Goal: Task Accomplishment & Management: Manage account settings

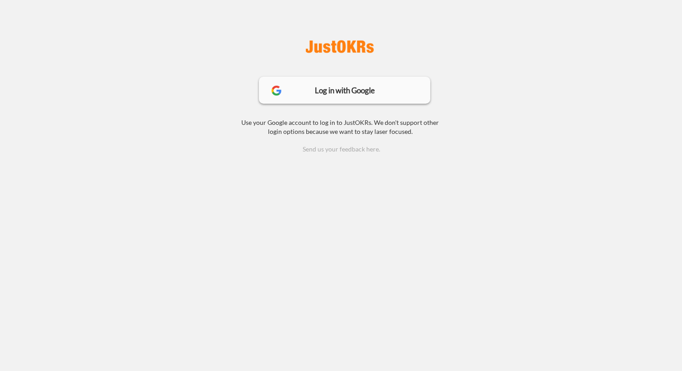
click at [348, 88] on div "Log in with Google" at bounding box center [344, 91] width 99 height 8
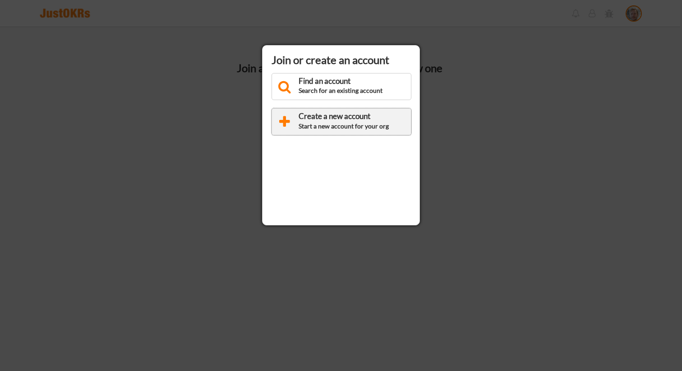
click at [334, 120] on div "Create a new account" at bounding box center [348, 117] width 99 height 11
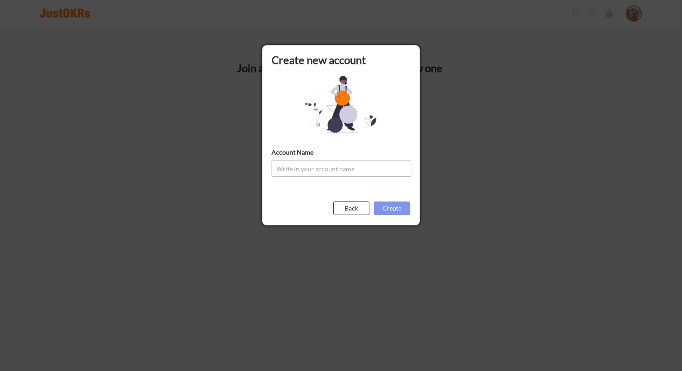
click at [357, 174] on input "input" at bounding box center [341, 169] width 140 height 16
type input "ACME Biz"
click at [395, 207] on button "Create" at bounding box center [392, 209] width 36 height 14
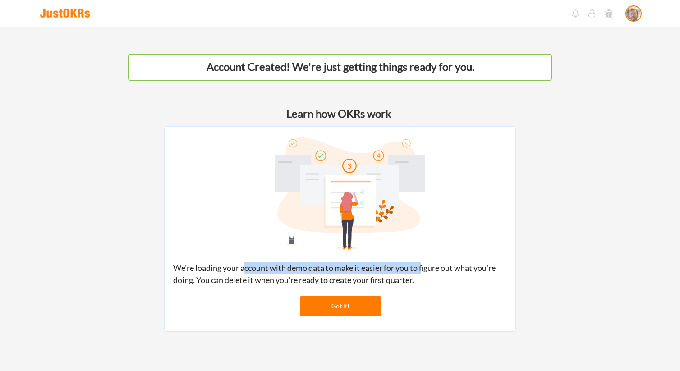
drag, startPoint x: 403, startPoint y: 265, endPoint x: 245, endPoint y: 270, distance: 158.4
click at [245, 270] on div "We're loading your account with demo data to make it easier for you to figure o…" at bounding box center [340, 274] width 334 height 24
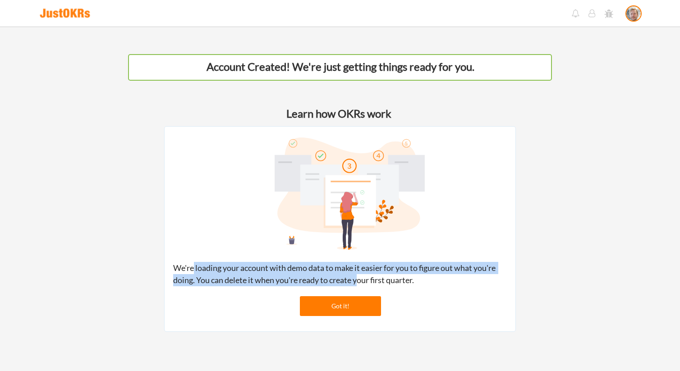
drag, startPoint x: 195, startPoint y: 265, endPoint x: 363, endPoint y: 283, distance: 168.2
click at [363, 283] on div "We're loading your account with demo data to make it easier for you to figure o…" at bounding box center [340, 274] width 334 height 24
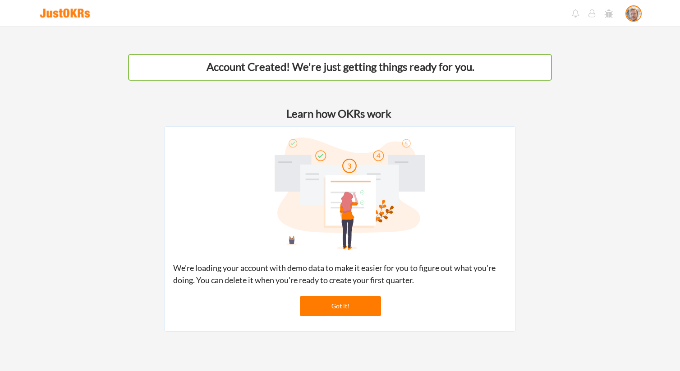
click at [388, 285] on div "We're loading your account with demo data to make it easier for you to figure o…" at bounding box center [340, 274] width 334 height 24
click at [337, 308] on button "Got it!" at bounding box center [340, 306] width 81 height 20
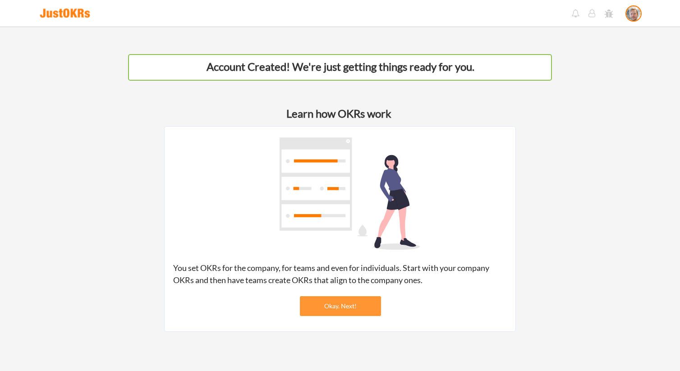
click at [342, 304] on button "Okay. Next!" at bounding box center [340, 306] width 81 height 20
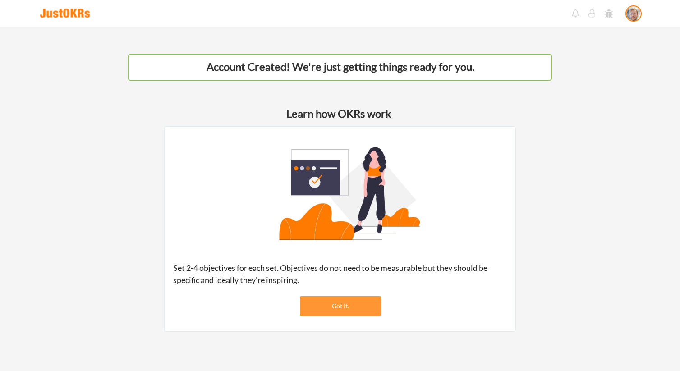
click at [358, 303] on button "Got it." at bounding box center [340, 306] width 81 height 20
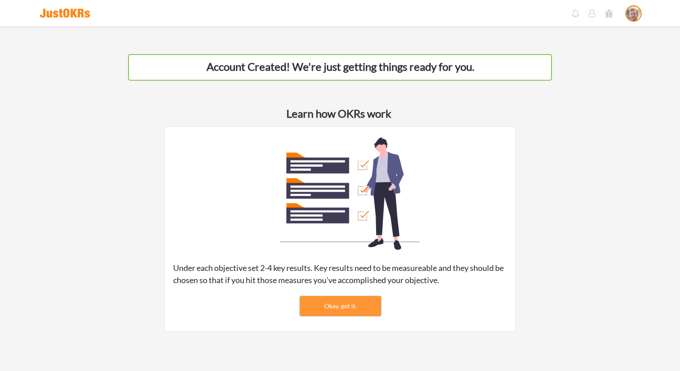
click at [345, 304] on button "Okay, got it." at bounding box center [340, 306] width 81 height 20
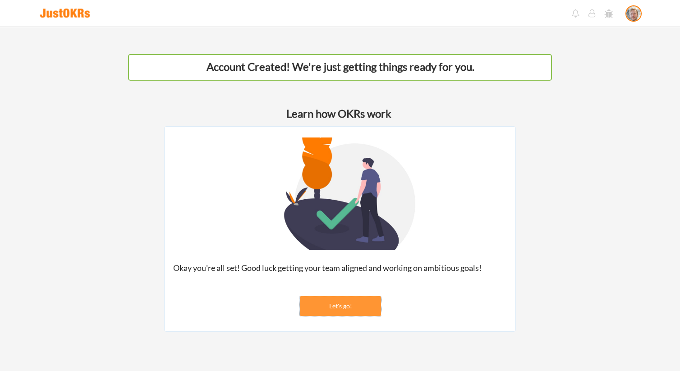
click at [345, 304] on button "Let's go!" at bounding box center [340, 306] width 81 height 20
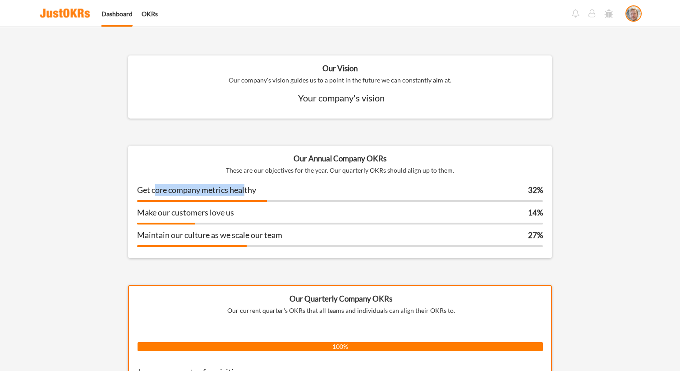
drag, startPoint x: 155, startPoint y: 188, endPoint x: 249, endPoint y: 193, distance: 94.4
click at [248, 193] on div "Get core company metrics healthy" at bounding box center [236, 191] width 199 height 14
click at [254, 194] on div "Get core company metrics healthy" at bounding box center [236, 191] width 199 height 14
drag, startPoint x: 237, startPoint y: 169, endPoint x: 363, endPoint y: 171, distance: 126.3
click at [349, 172] on div "These are our objectives for the year. Our quarterly OKRs should align up to th…" at bounding box center [340, 170] width 406 height 9
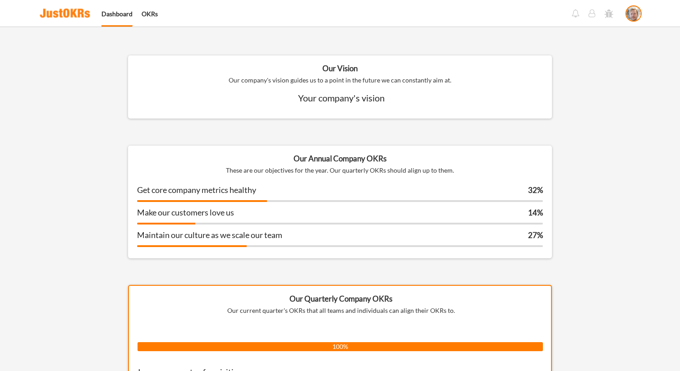
click at [364, 171] on div "These are our objectives for the year. Our quarterly OKRs should align up to th…" at bounding box center [340, 170] width 406 height 9
drag, startPoint x: 405, startPoint y: 170, endPoint x: 259, endPoint y: 166, distance: 145.7
click at [293, 169] on div "These are our objectives for the year. Our quarterly OKRs should align up to th…" at bounding box center [340, 170] width 406 height 9
drag, startPoint x: 259, startPoint y: 166, endPoint x: 402, endPoint y: 171, distance: 143.0
click at [393, 171] on div "These are our objectives for the year. Our quarterly OKRs should align up to th…" at bounding box center [340, 170] width 406 height 9
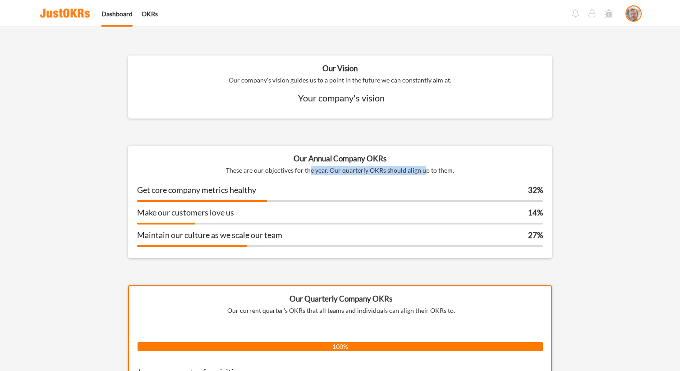
drag, startPoint x: 425, startPoint y: 172, endPoint x: 310, endPoint y: 166, distance: 115.2
click at [310, 166] on div "These are our objectives for the year. Our quarterly OKRs should align up to th…" at bounding box center [340, 170] width 406 height 9
drag, startPoint x: 175, startPoint y: 235, endPoint x: 248, endPoint y: 236, distance: 73.5
click at [248, 236] on div "Maintain our culture as we scale our team" at bounding box center [236, 236] width 199 height 14
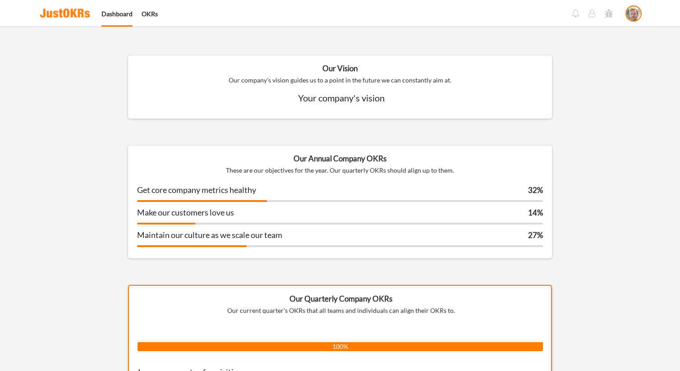
click at [250, 236] on div "Maintain our culture as we scale our team" at bounding box center [236, 236] width 199 height 14
click at [342, 102] on div "Your company's vision" at bounding box center [341, 98] width 282 height 14
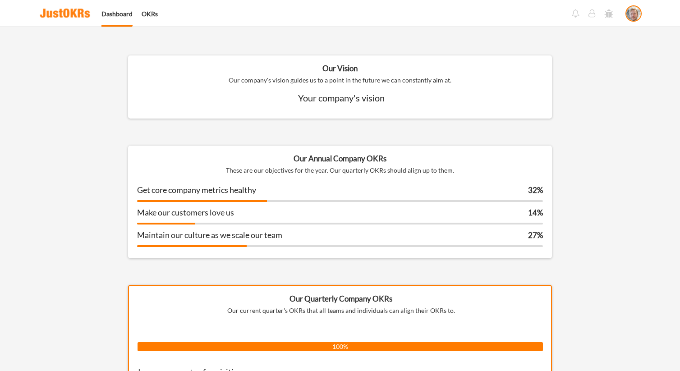
click at [348, 111] on div "Our Vision Our company's vision guides us to a point in the future we can const…" at bounding box center [340, 86] width 424 height 63
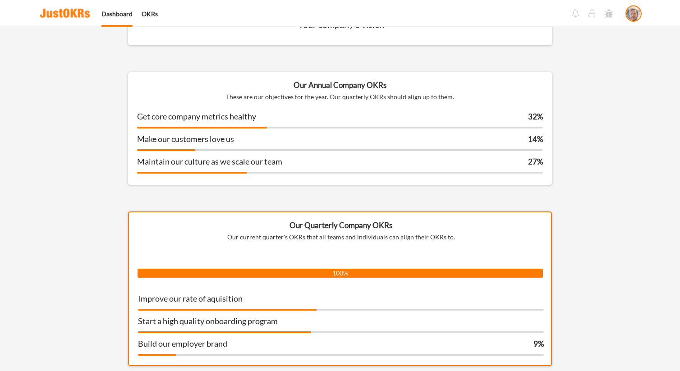
scroll to position [87, 0]
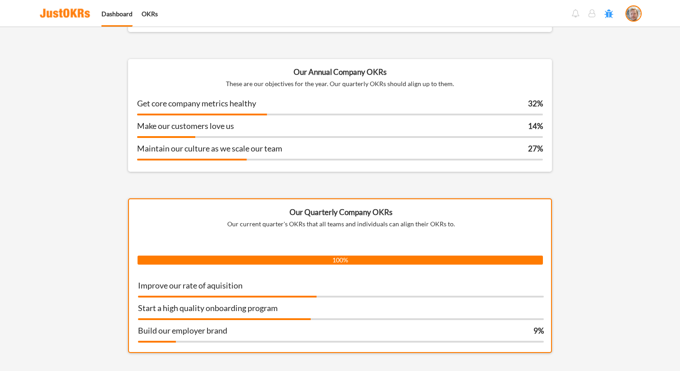
click at [608, 16] on button at bounding box center [609, 14] width 10 height 10
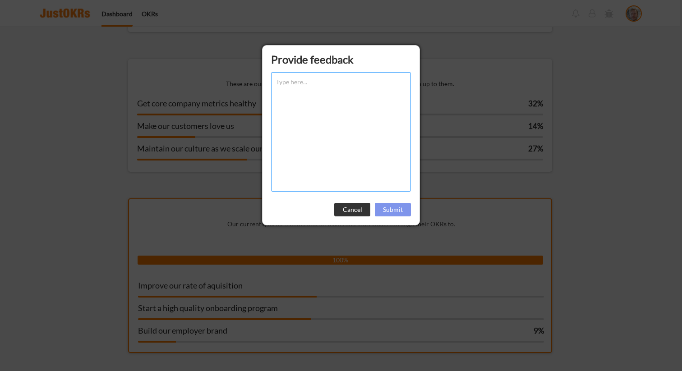
click at [361, 209] on button "Cancel" at bounding box center [352, 210] width 36 height 14
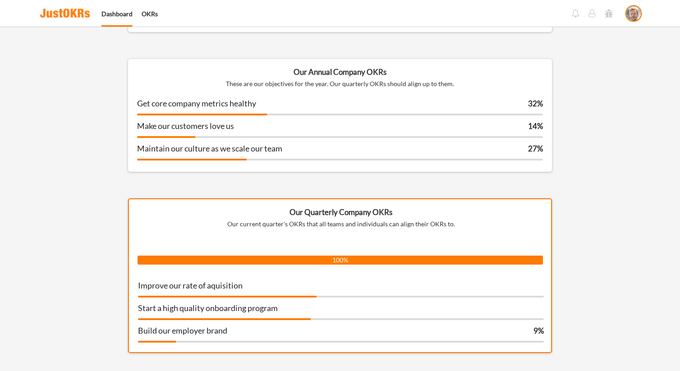
click at [636, 14] on img at bounding box center [633, 14] width 14 height 16
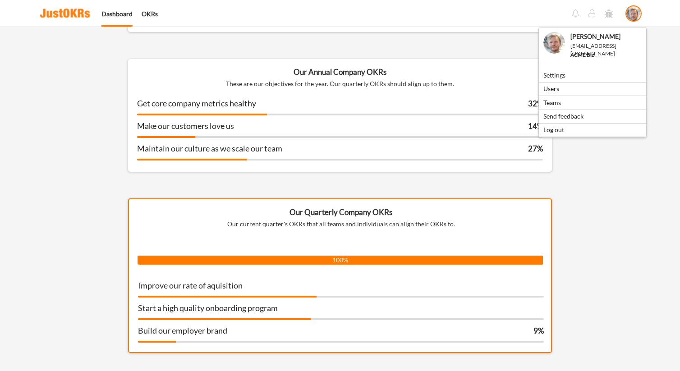
click at [381, 139] on div "Maintain our culture as we scale our team 27% 27% 27%" at bounding box center [340, 149] width 424 height 23
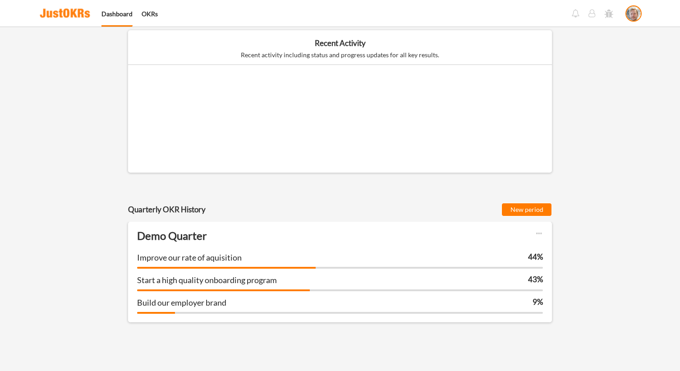
scroll to position [582, 0]
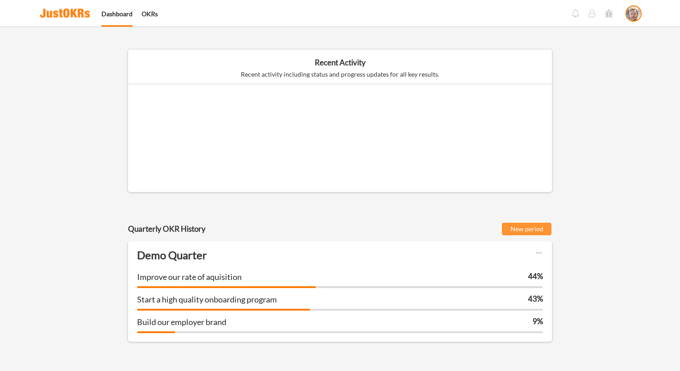
click at [526, 229] on button "New period" at bounding box center [526, 229] width 51 height 14
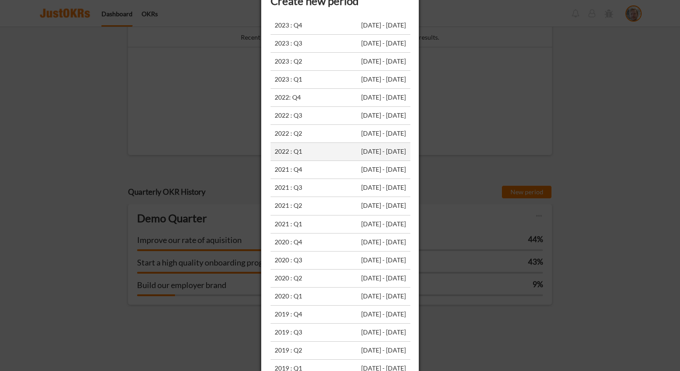
scroll to position [710, 0]
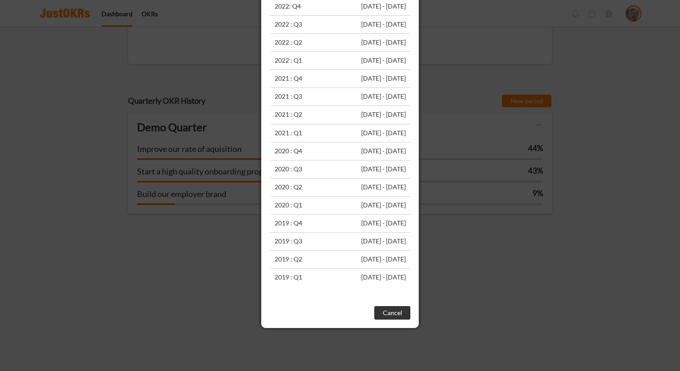
click at [397, 314] on button "Cancel" at bounding box center [392, 313] width 36 height 14
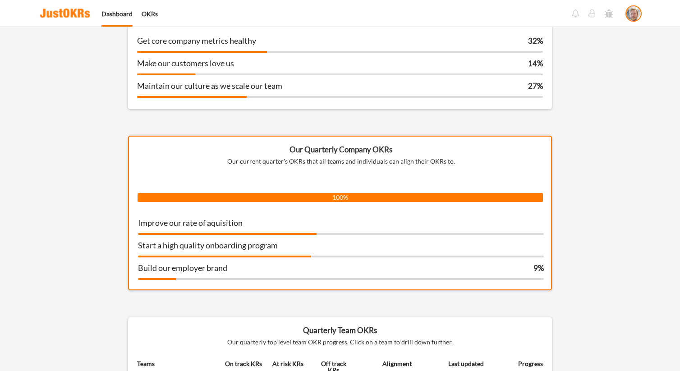
scroll to position [155, 0]
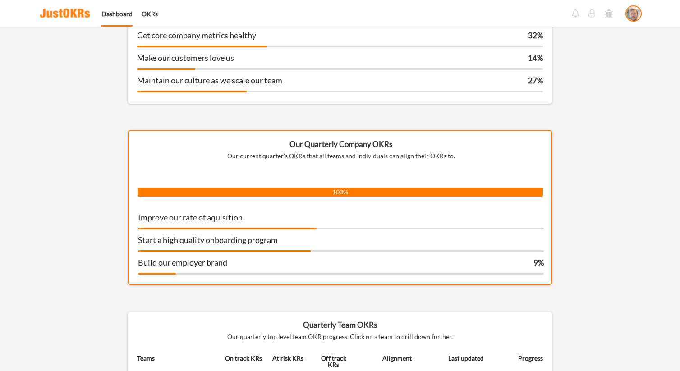
click at [351, 170] on div "Our Quarterly Company OKRs Our current quarter's OKRs that all teams and indivi…" at bounding box center [340, 207] width 424 height 155
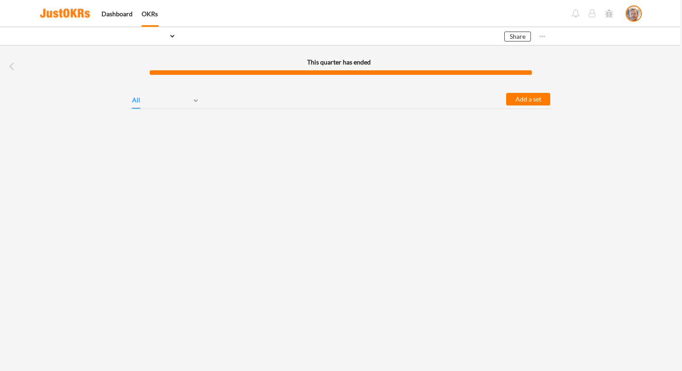
select select ""1348695171700984260__LOOKUP__1758695999270x767437686915482200""
select select ""PLACEHOLDER_1427118222253""
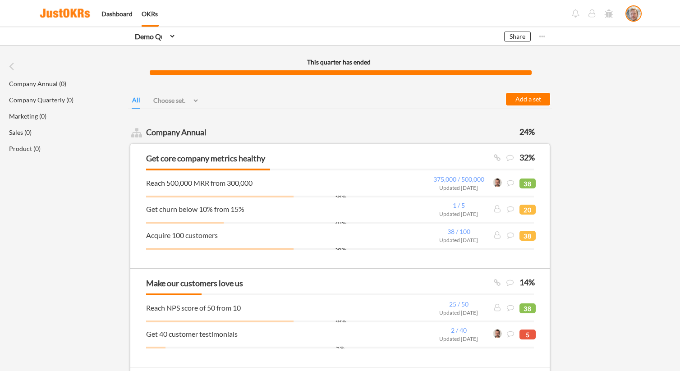
click at [170, 36] on select "Select... Demo Quarter" at bounding box center [153, 37] width 45 height 18
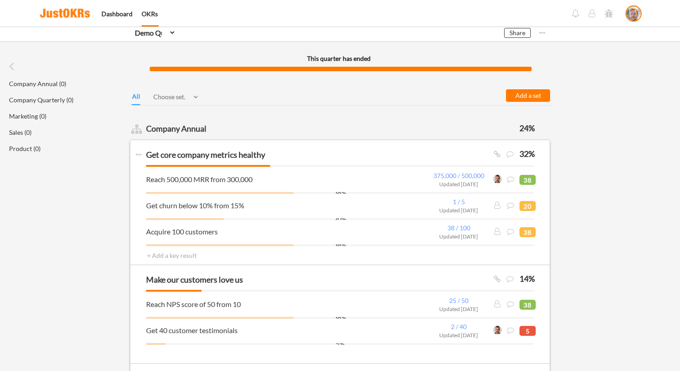
scroll to position [5, 0]
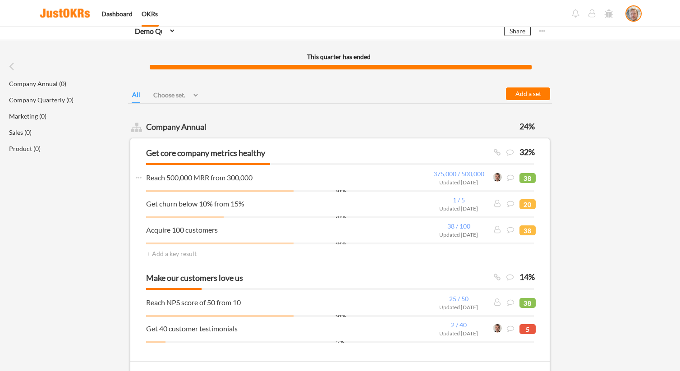
click at [269, 179] on input "input" at bounding box center [279, 177] width 266 height 11
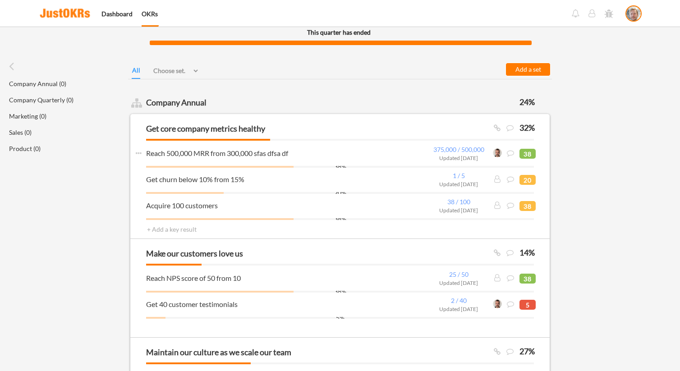
scroll to position [30, 0]
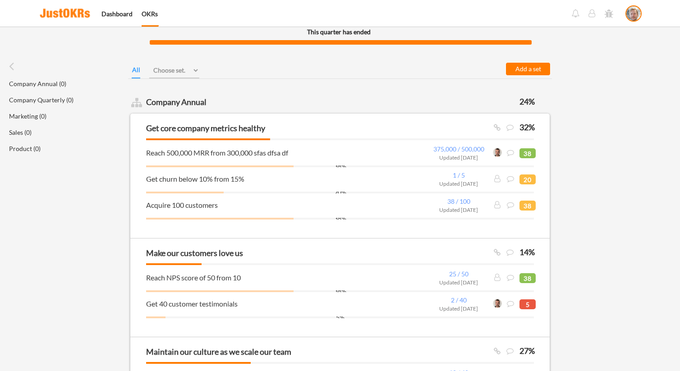
type input "Reach 500,000 MRR from 300,000 sfas dfsa df"
click at [187, 74] on select "Choose set... Company Annual Company Quarterly Marketing Product Sales" at bounding box center [174, 70] width 50 height 16
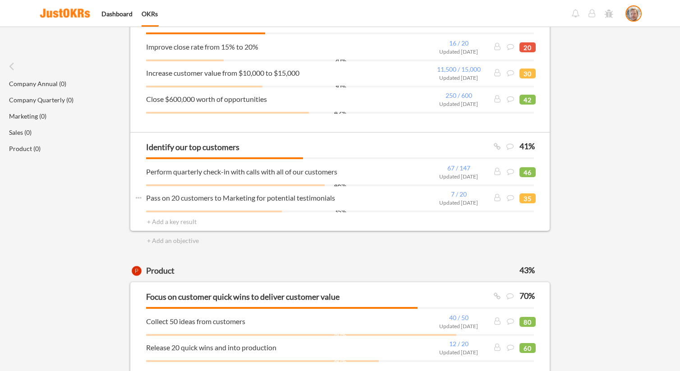
scroll to position [1062, 0]
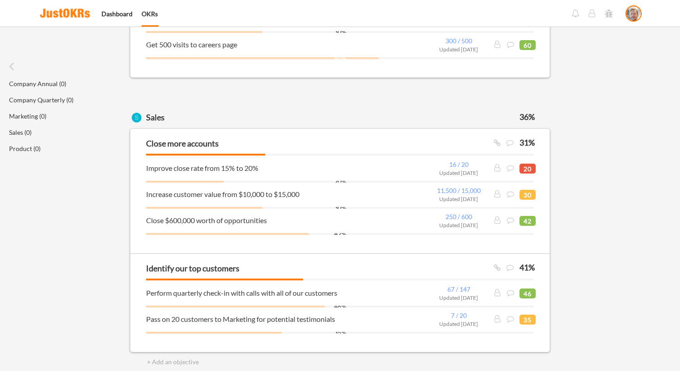
click at [159, 119] on input "input" at bounding box center [246, 117] width 200 height 23
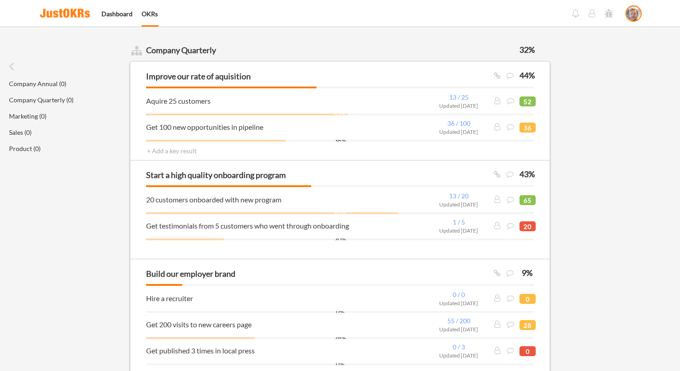
scroll to position [705, 0]
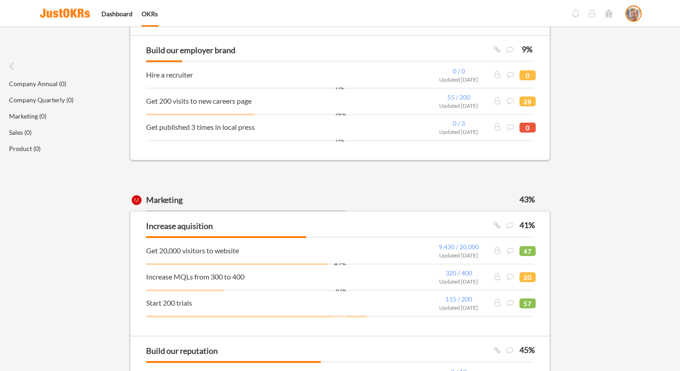
click at [187, 204] on input "input" at bounding box center [246, 200] width 200 height 23
type input "Marketing!!!"
click at [236, 175] on div "+ Add an objective" at bounding box center [340, 169] width 424 height 18
click at [176, 170] on div "+ Add an objective" at bounding box center [174, 169] width 54 height 9
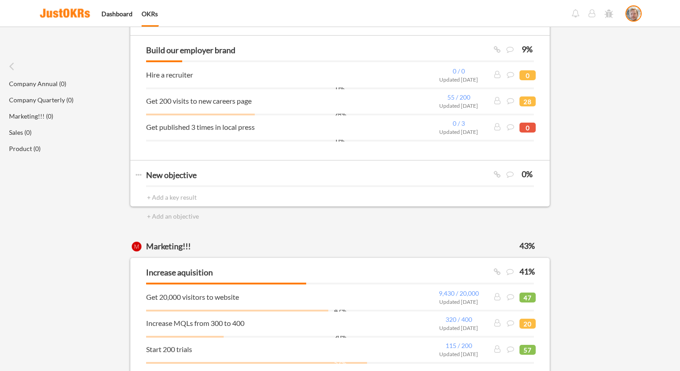
click at [182, 170] on input "input" at bounding box center [297, 175] width 302 height 20
type input "my objecitve"
click at [180, 201] on div "+ Add a key result" at bounding box center [185, 197] width 77 height 9
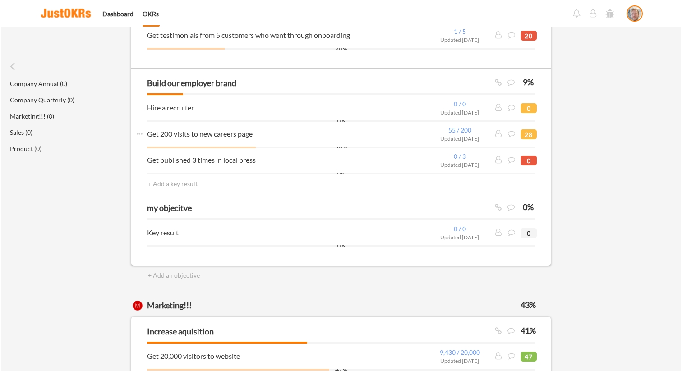
scroll to position [715, 0]
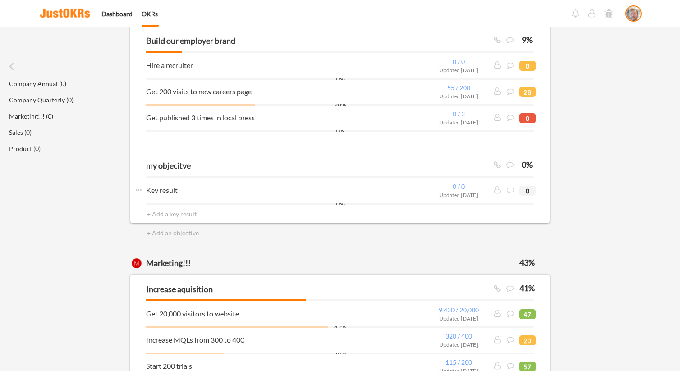
click at [186, 194] on input "input" at bounding box center [279, 189] width 266 height 11
click at [166, 192] on input "input" at bounding box center [279, 189] width 266 height 11
click at [370, 193] on input "input" at bounding box center [279, 189] width 266 height 11
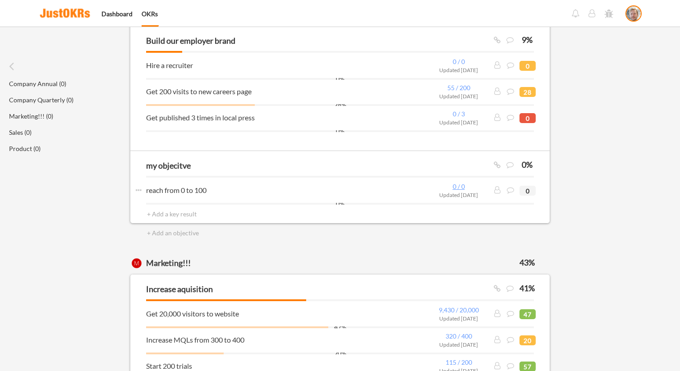
type input "reach from 0 to 100"
click at [460, 187] on button "0 / 0" at bounding box center [459, 187] width 68 height 8
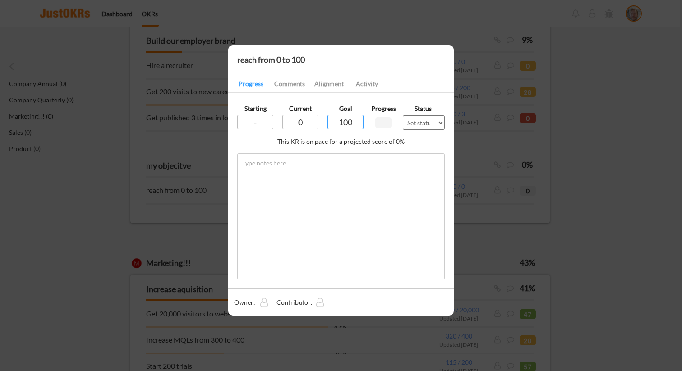
type input "100"
click at [439, 121] on select "Set status... On track At risk Off track Abandoned" at bounding box center [424, 122] width 42 height 14
type input "24%"
select select ""at_risk""
click at [403, 115] on select "Set status... On track At risk Off track Abandoned" at bounding box center [424, 122] width 42 height 14
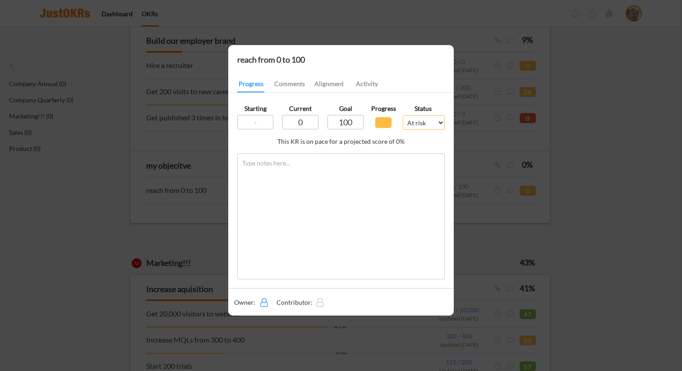
click at [266, 304] on button at bounding box center [263, 302] width 9 height 9
type input "niklas"
type input "niklas Olsson"
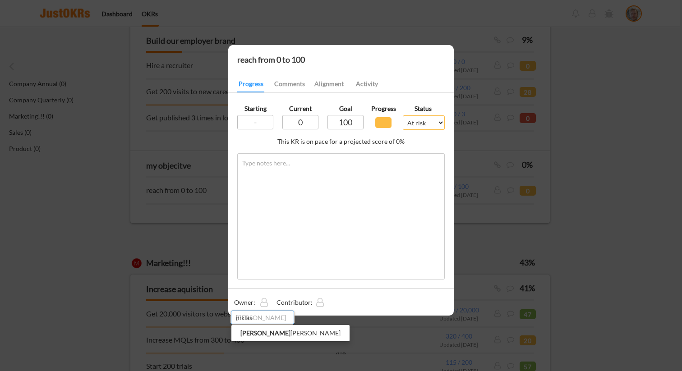
type input "niklas"
click at [266, 306] on button at bounding box center [263, 302] width 9 height 9
type input "ni"
type input "niklas Olsson"
type input "nikl"
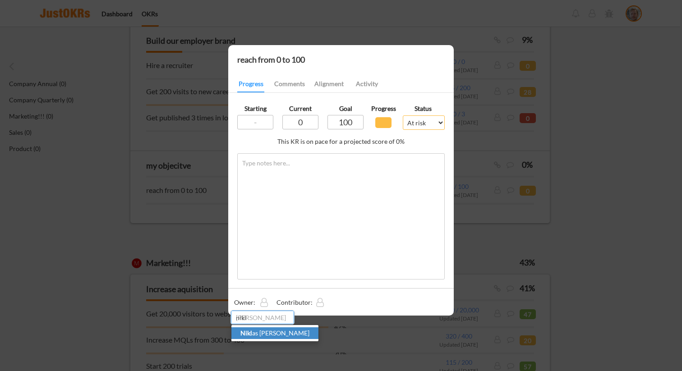
click at [262, 332] on p "Nikl as Olsson" at bounding box center [274, 333] width 87 height 12
click at [288, 84] on button "Comments" at bounding box center [289, 84] width 33 height 16
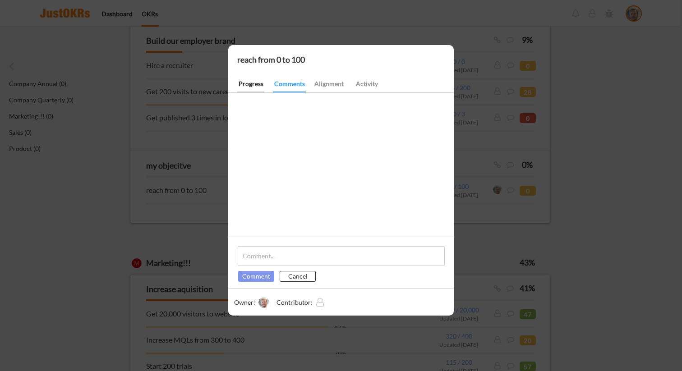
click at [254, 89] on button "Progress" at bounding box center [250, 84] width 27 height 16
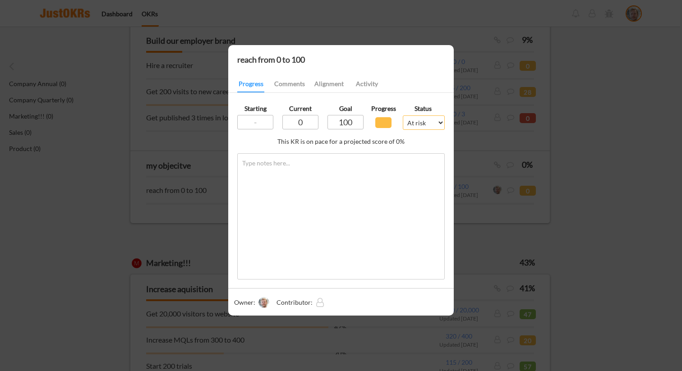
click at [299, 124] on input "input" at bounding box center [300, 122] width 36 height 14
type input "2"
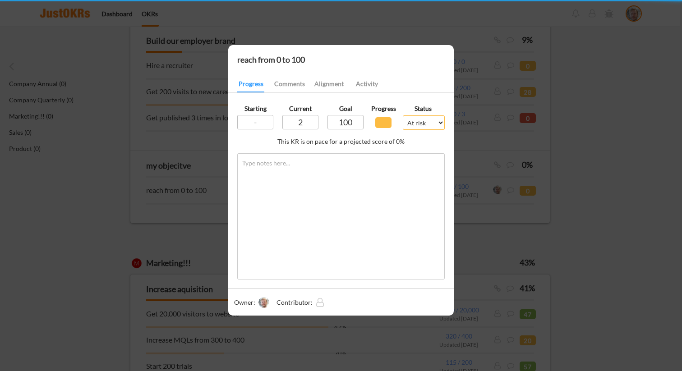
type input "2"
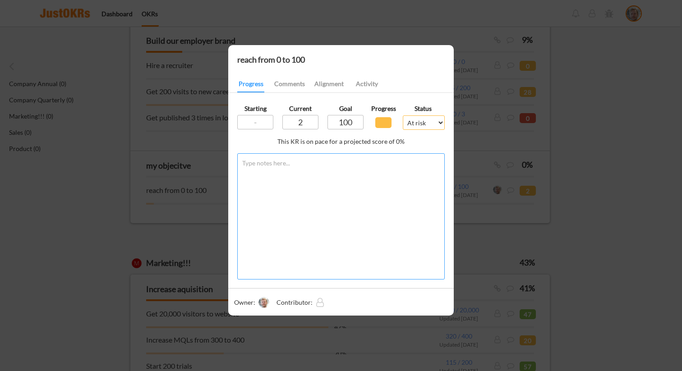
click at [335, 232] on textarea at bounding box center [340, 216] width 207 height 126
type input "2%"
type textarea "working on it."
click at [289, 87] on button "Comments" at bounding box center [289, 84] width 33 height 16
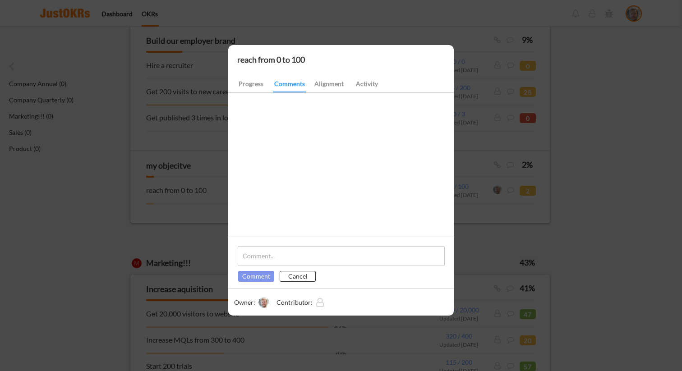
click at [303, 253] on textarea at bounding box center [341, 256] width 207 height 20
type textarea "working!"
click at [238, 271] on button "Comment" at bounding box center [256, 276] width 36 height 11
click at [354, 86] on button "Activity" at bounding box center [366, 84] width 29 height 16
click at [322, 82] on button "Alignment" at bounding box center [328, 84] width 29 height 16
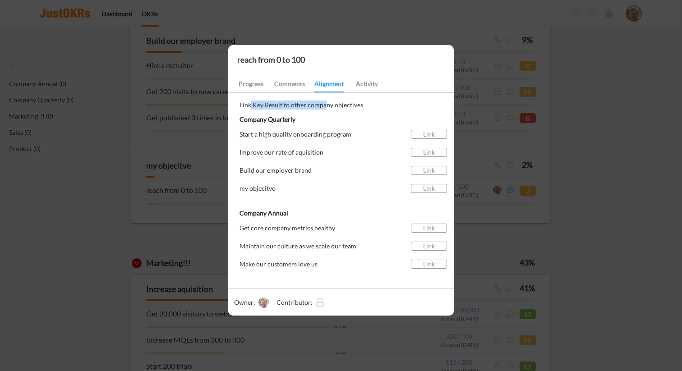
drag, startPoint x: 249, startPoint y: 105, endPoint x: 349, endPoint y: 106, distance: 99.7
click at [327, 106] on div "Link Key Result to other company objectives" at bounding box center [342, 105] width 207 height 9
click at [349, 106] on div "Link Key Result to other company objectives" at bounding box center [342, 105] width 207 height 9
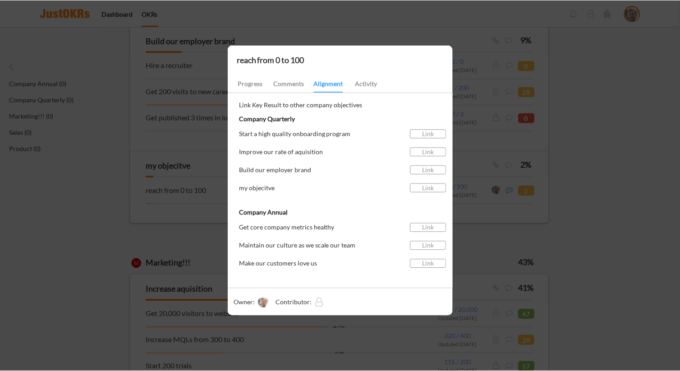
scroll to position [0, 0]
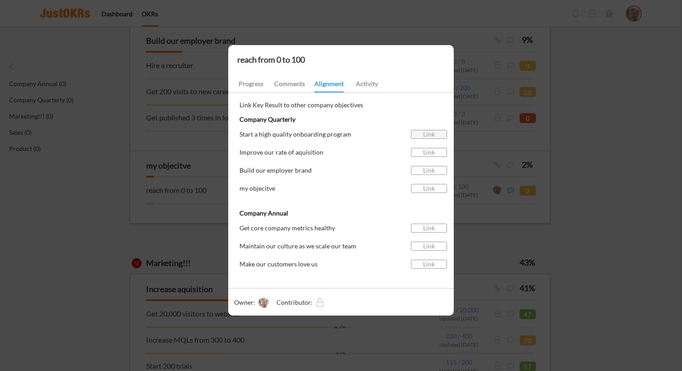
click at [427, 133] on button "Link" at bounding box center [429, 134] width 36 height 9
click at [365, 89] on button "Activity" at bounding box center [366, 84] width 29 height 16
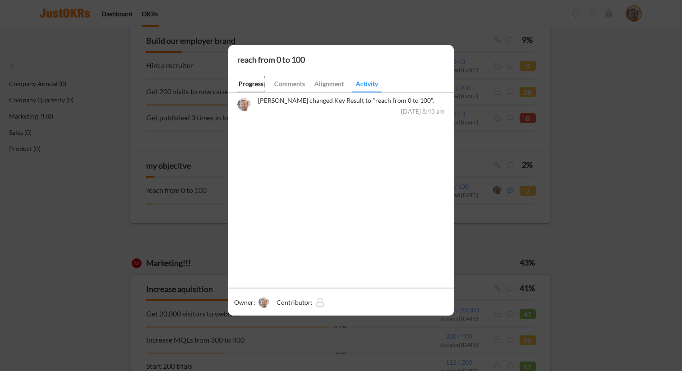
click at [253, 82] on button "Progress" at bounding box center [250, 84] width 27 height 16
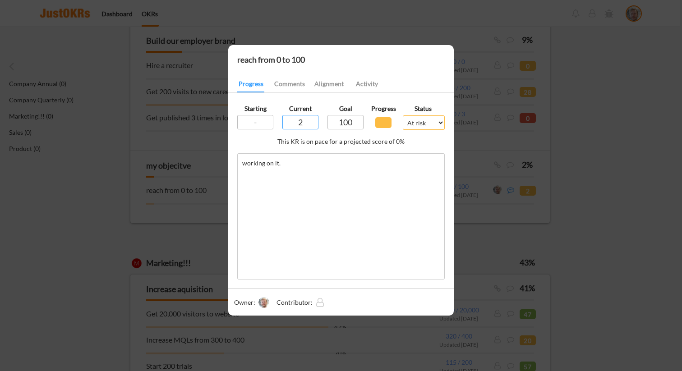
click at [310, 118] on input "input" at bounding box center [300, 122] width 36 height 14
type input "3"
click at [334, 211] on textarea "working on it." at bounding box center [340, 216] width 207 height 126
type input "3"
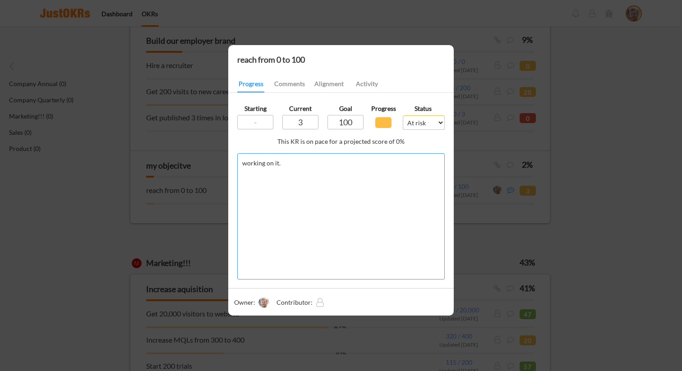
click at [375, 87] on button "Activity" at bounding box center [366, 84] width 29 height 16
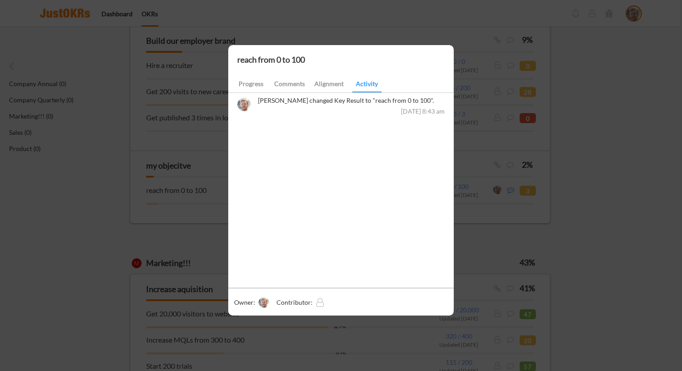
type input "25%"
type input "3%"
click at [251, 85] on button "Progress" at bounding box center [250, 84] width 27 height 16
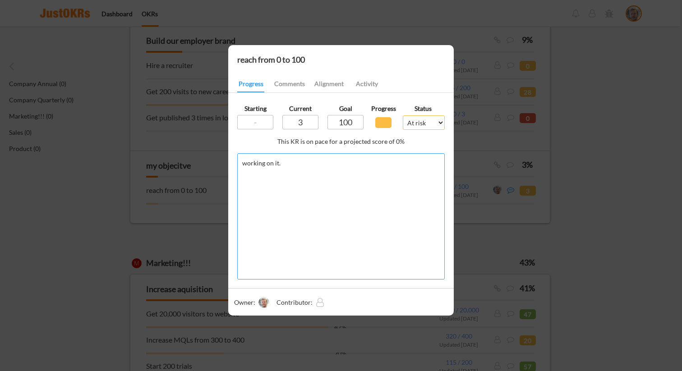
click at [345, 206] on textarea "working on it." at bounding box center [340, 216] width 207 height 126
type textarea "working on it."
click at [200, 211] on div at bounding box center [341, 185] width 682 height 371
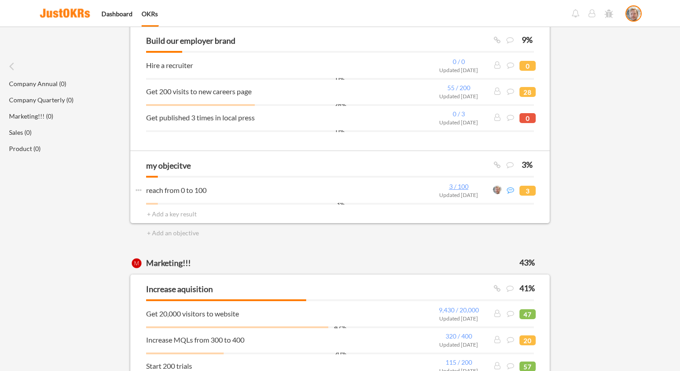
click at [462, 186] on button "3 / 100" at bounding box center [459, 187] width 68 height 8
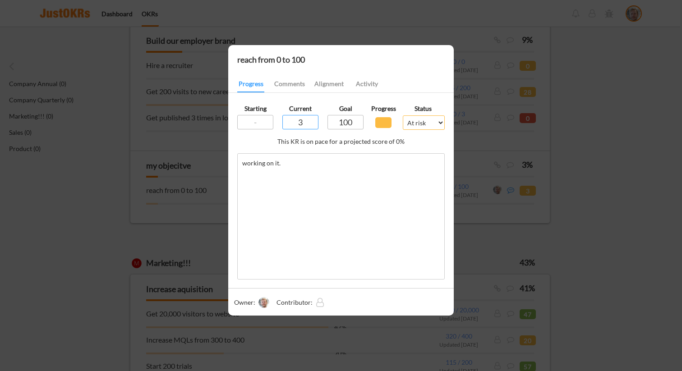
click at [461, 187] on div at bounding box center [341, 185] width 682 height 371
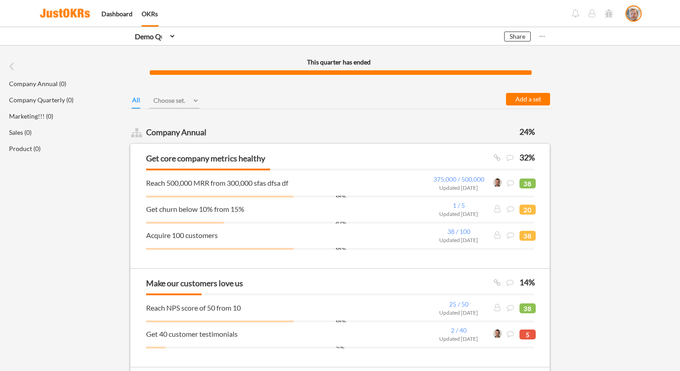
click at [181, 100] on select "Choose set... Company Annual Company Quarterly Marketing!!! Product Sales" at bounding box center [174, 100] width 50 height 16
select select ""1348695171700984260__LOOKUP__1758695999416x301099075325080200""
click at [149, 92] on select "Choose set... Company Annual Company Quarterly Marketing!!! Product Sales" at bounding box center [174, 100] width 50 height 16
type Annual "Sales"
type input "36%"
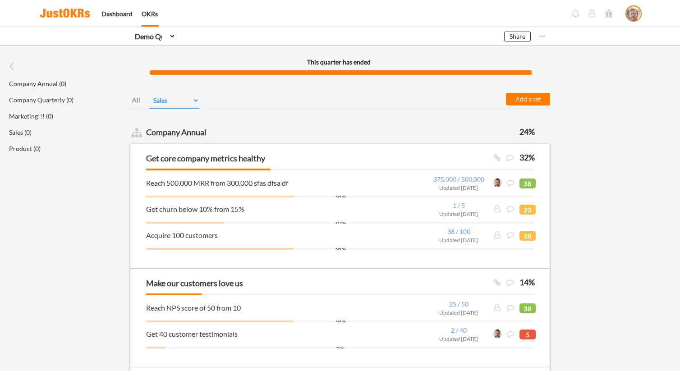
type input "Close more accounts"
type input "31%"
type input "Identify our top customers"
type input "41%"
type input "Improve close rate from 15% to 20%"
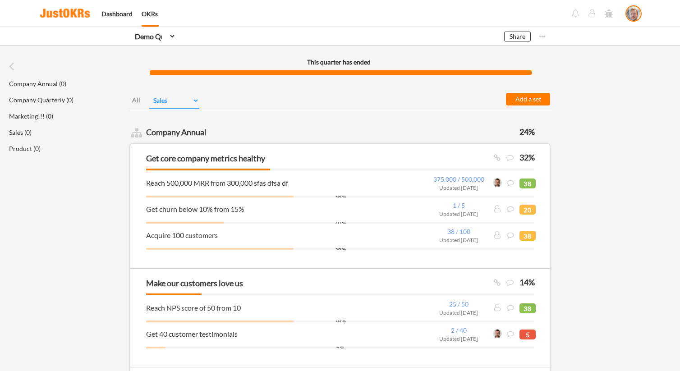
type input "20"
type input "Increase customer value from $10,000 to $15,000"
type input "30"
type input "Close $600,000 worth of opportunities"
type input "42"
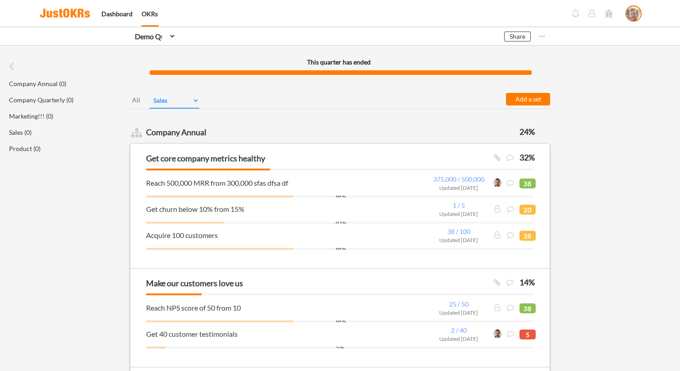
type input "Perform quarterly check-in with calls with all of our customers"
type input "46"
type input "Pass on 20 customers to Marketing for potential testimonials"
type input "35"
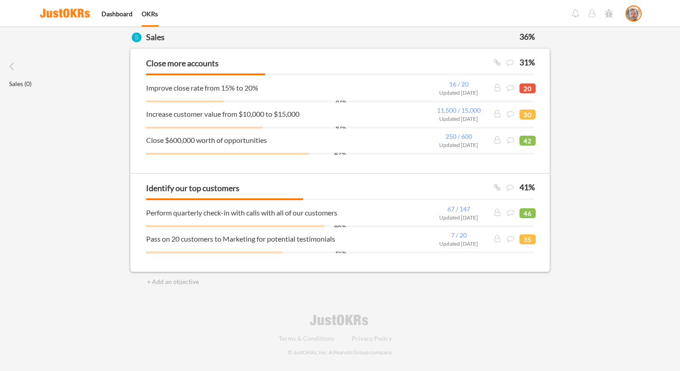
scroll to position [109, 0]
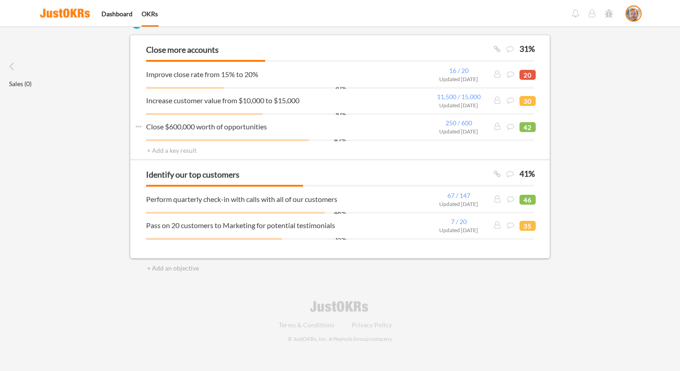
click at [206, 129] on input "input" at bounding box center [279, 126] width 266 height 11
click at [455, 126] on button "250 / 600" at bounding box center [459, 123] width 68 height 8
select select ""on_track""
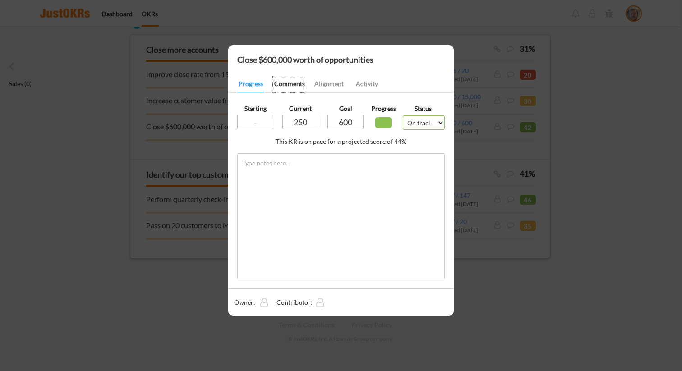
click at [296, 91] on button "Comments" at bounding box center [289, 84] width 33 height 16
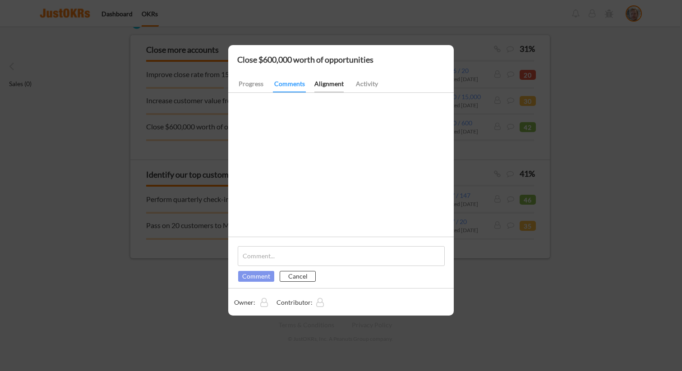
click at [337, 90] on button "Alignment" at bounding box center [328, 84] width 29 height 16
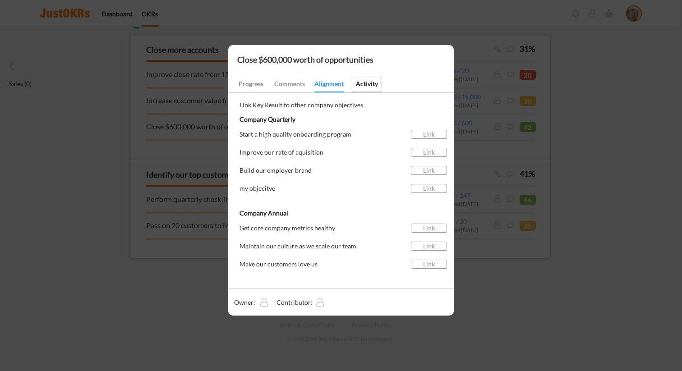
click at [366, 90] on button "Activity" at bounding box center [366, 84] width 29 height 16
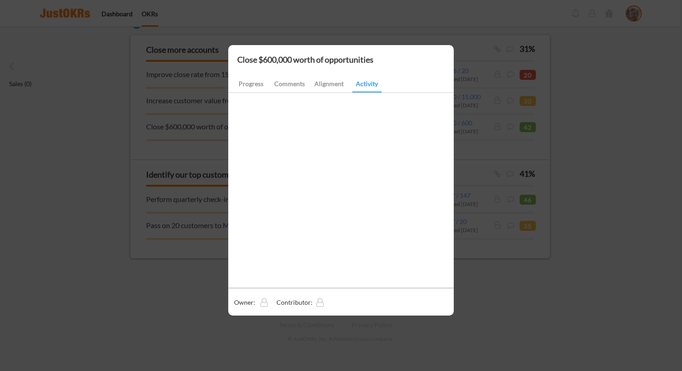
click at [497, 209] on div at bounding box center [341, 185] width 682 height 371
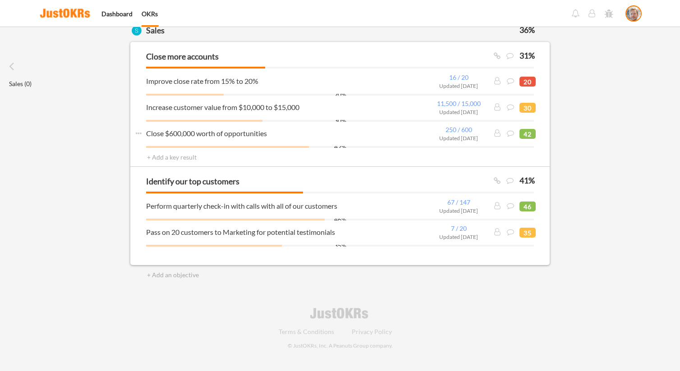
scroll to position [0, 0]
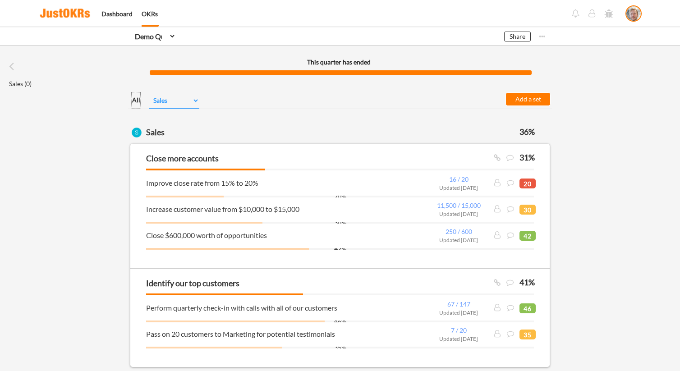
click at [140, 101] on button "All" at bounding box center [136, 100] width 9 height 16
type input "Company Annual"
type input "24%"
type input "Get core company metrics healthy"
type input "32%"
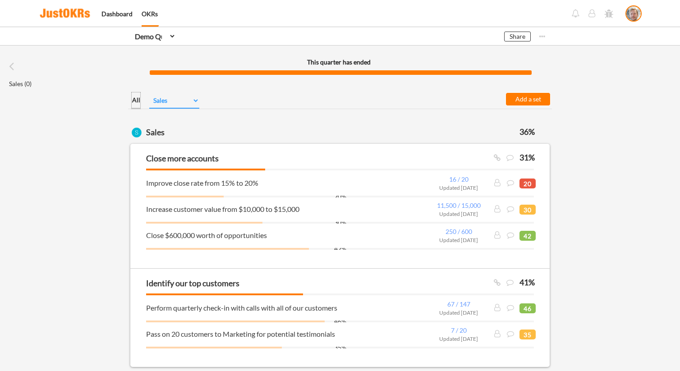
type input "Make our customers love us"
type input "14%"
type input "Reach 500,000 MRR from 300,000 sfas dfsa df"
type input "38"
type input "Get churn below 10% from 15%"
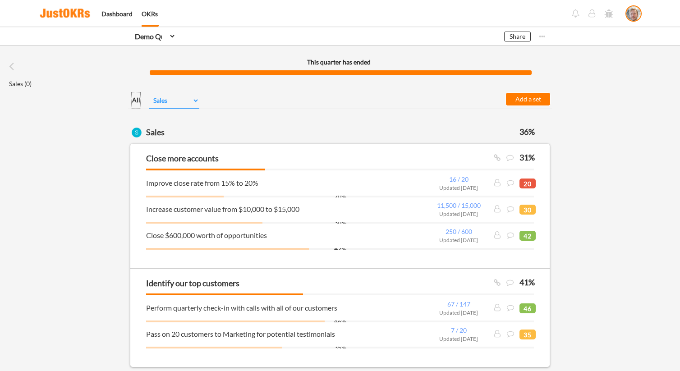
type input "20"
type input "Acquire 100 customers"
type input "38"
type input "Reach NPS score of 50 from 10"
type input "38"
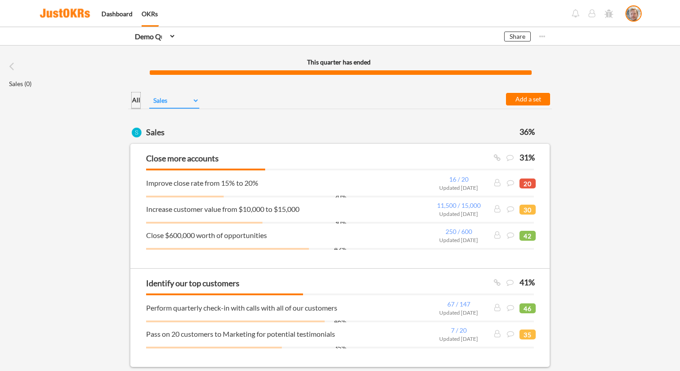
type input "Get 40 customer testimonials"
type input "5"
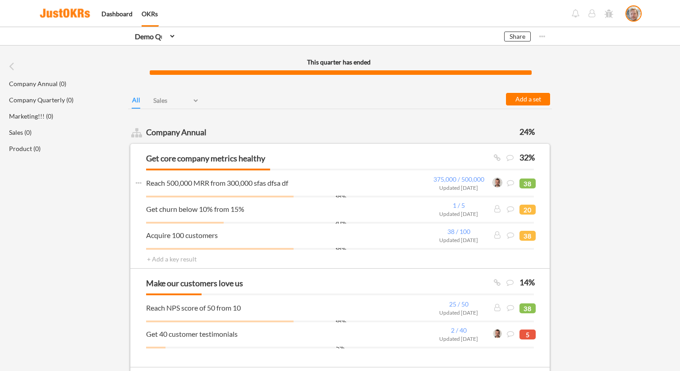
click at [498, 183] on img at bounding box center [497, 182] width 9 height 9
click at [258, 182] on input "input" at bounding box center [279, 182] width 266 height 11
drag, startPoint x: 223, startPoint y: 182, endPoint x: 305, endPoint y: 188, distance: 82.3
click at [276, 188] on input "input" at bounding box center [279, 182] width 266 height 11
click at [308, 188] on div "375,000 / 500,000 Updated 9/24/25 38% 38%" at bounding box center [339, 184] width 419 height 26
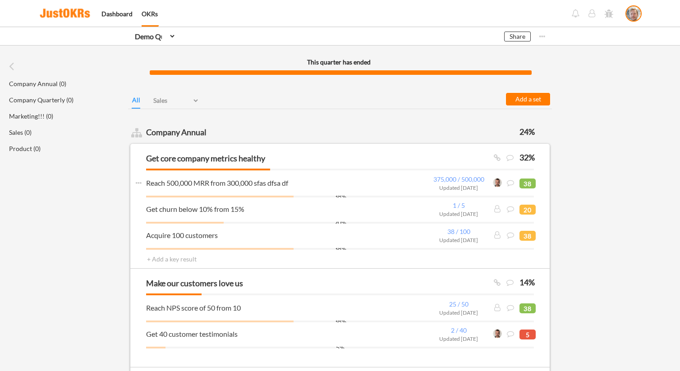
click at [341, 196] on div "38%" at bounding box center [340, 197] width 388 height 2
type input "Reach 500,000 MRR from 300,000 sfas dfsa df"
type input "300000"
type input "375000"
type input "500000"
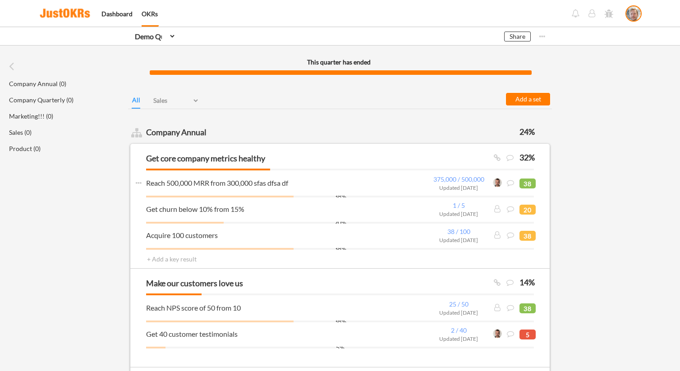
select select ""on_track""
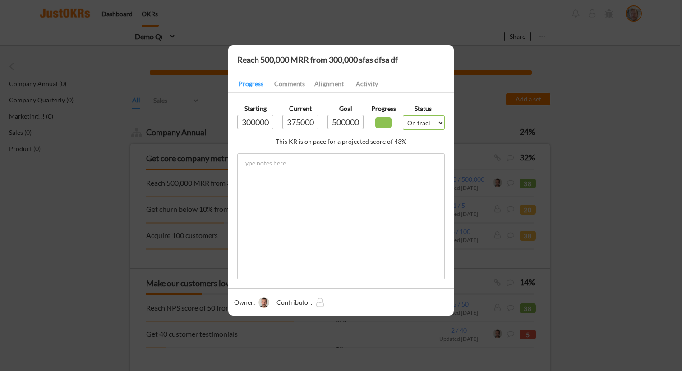
click at [199, 184] on div at bounding box center [341, 185] width 682 height 371
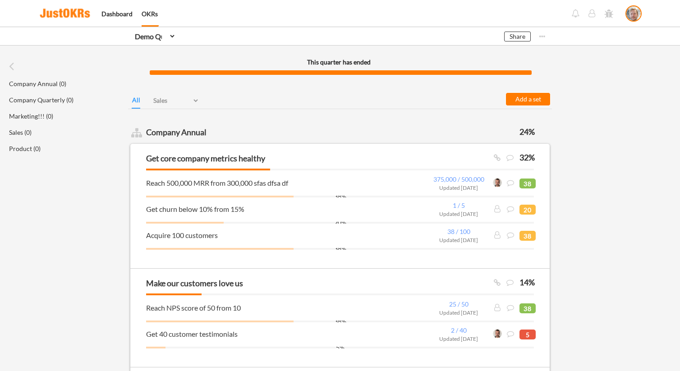
click at [169, 37] on select "Select... Demo Quarter" at bounding box center [153, 37] width 45 height 18
click at [145, 31] on select "Select... Demo Quarter" at bounding box center [153, 37] width 45 height 18
click at [120, 17] on div "Dashboard" at bounding box center [116, 14] width 31 height 6
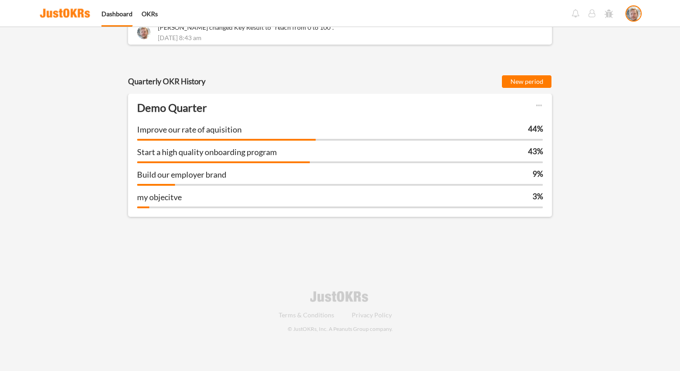
scroll to position [755, 0]
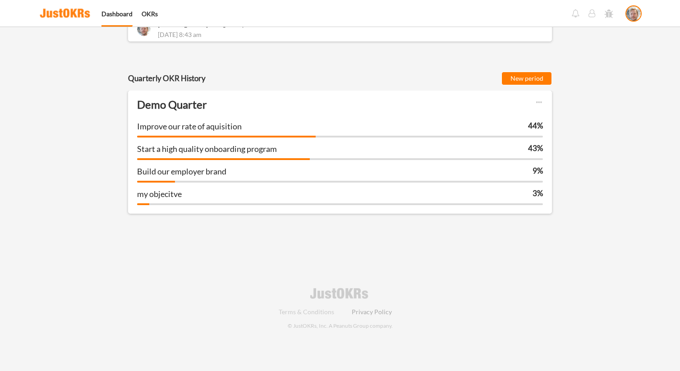
click at [372, 311] on div "Privacy Policy" at bounding box center [371, 312] width 63 height 6
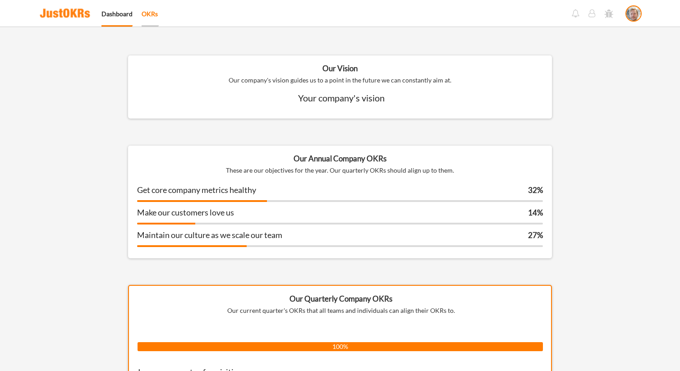
click at [154, 17] on div "OKRs" at bounding box center [150, 14] width 17 height 6
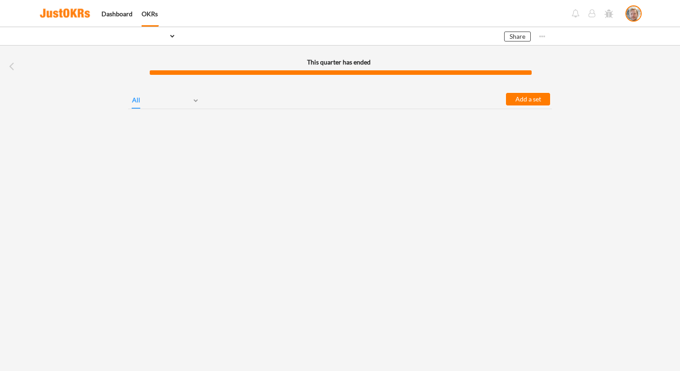
select select ""1348695171700984260__LOOKUP__1758695999270x767437686915482200""
select select ""PLACEHOLDER_1427118222253""
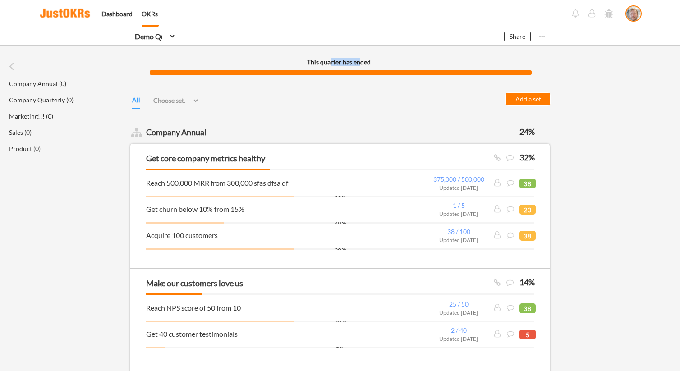
drag, startPoint x: 356, startPoint y: 61, endPoint x: 326, endPoint y: 60, distance: 29.8
click at [328, 60] on div "This quarter has ended" at bounding box center [338, 62] width 180 height 6
drag, startPoint x: 314, startPoint y: 61, endPoint x: 363, endPoint y: 64, distance: 48.8
click at [346, 64] on div "This quarter has ended" at bounding box center [338, 62] width 180 height 6
click at [365, 64] on div "This quarter has ended" at bounding box center [338, 62] width 180 height 6
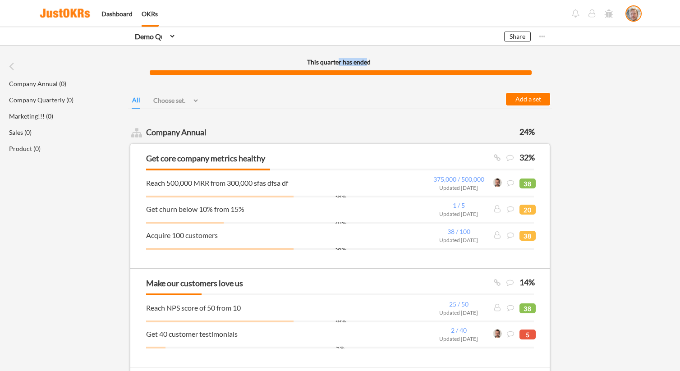
drag, startPoint x: 366, startPoint y: 61, endPoint x: 338, endPoint y: 60, distance: 27.5
click at [339, 60] on div "This quarter has ended" at bounding box center [338, 62] width 180 height 6
click at [337, 60] on div "This quarter has ended" at bounding box center [338, 62] width 180 height 6
drag, startPoint x: 318, startPoint y: 61, endPoint x: 367, endPoint y: 64, distance: 48.8
click at [365, 64] on div "This quarter has ended" at bounding box center [338, 62] width 180 height 6
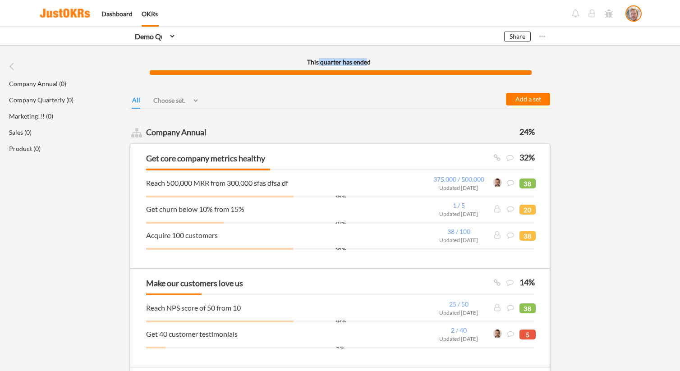
click at [368, 64] on div "This quarter has ended" at bounding box center [338, 62] width 180 height 6
click at [183, 99] on select "Choose set... Company Annual Company Quarterly Marketing!!! Product Sales" at bounding box center [174, 100] width 50 height 16
click at [593, 13] on button at bounding box center [592, 13] width 8 height 8
click at [575, 15] on button at bounding box center [575, 13] width 8 height 8
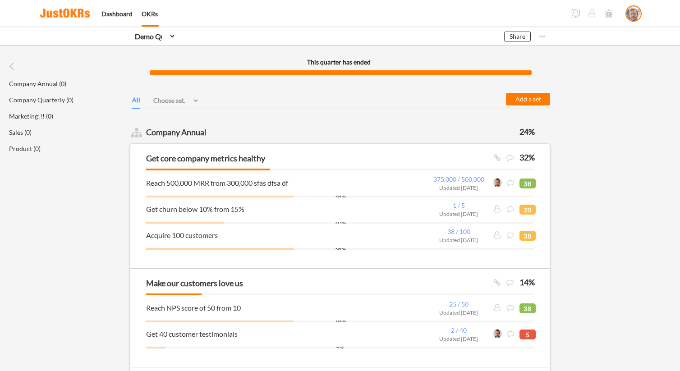
click at [632, 14] on img at bounding box center [633, 14] width 14 height 16
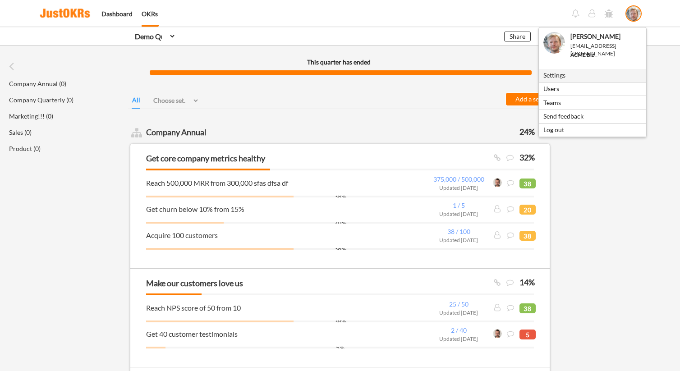
click at [570, 78] on div "Settings" at bounding box center [592, 75] width 98 height 13
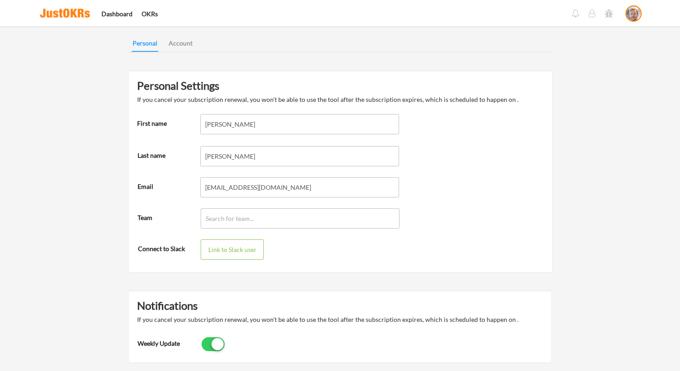
scroll to position [4, 0]
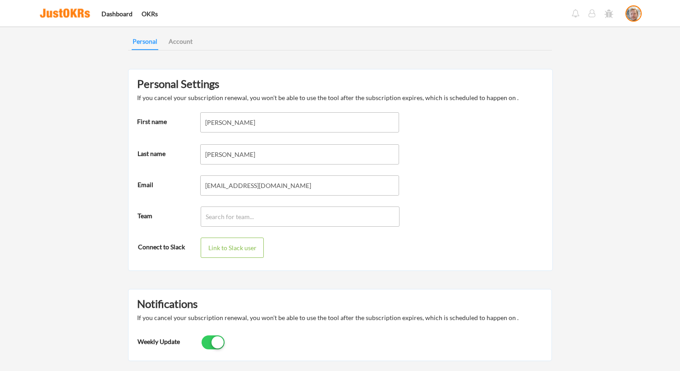
click at [301, 216] on input "text" at bounding box center [300, 217] width 199 height 20
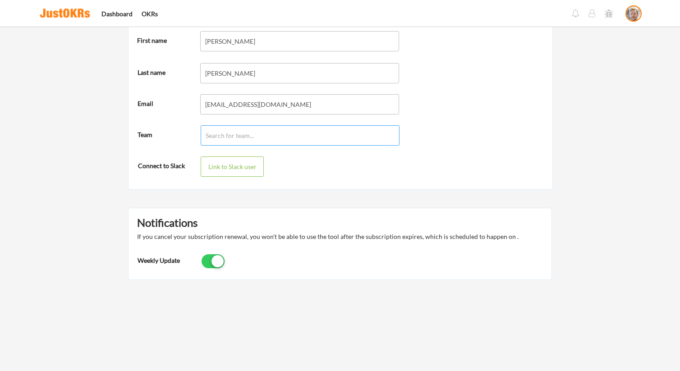
scroll to position [86, 0]
click at [210, 259] on label at bounding box center [213, 261] width 28 height 20
click at [0, 0] on input "checkbox" at bounding box center [0, 0] width 0 height 0
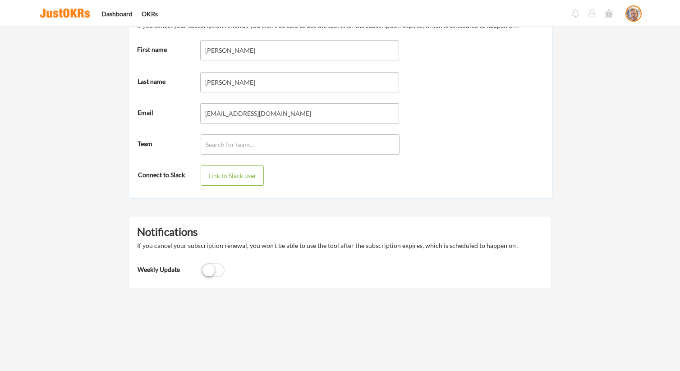
scroll to position [0, 0]
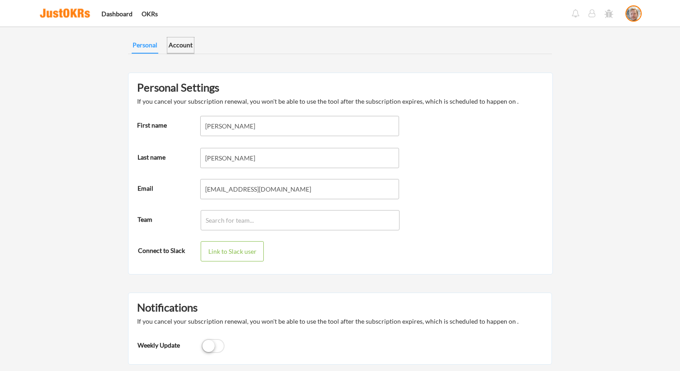
click at [178, 45] on button "Account" at bounding box center [180, 45] width 27 height 16
select select ""Users must be approved by account admins""
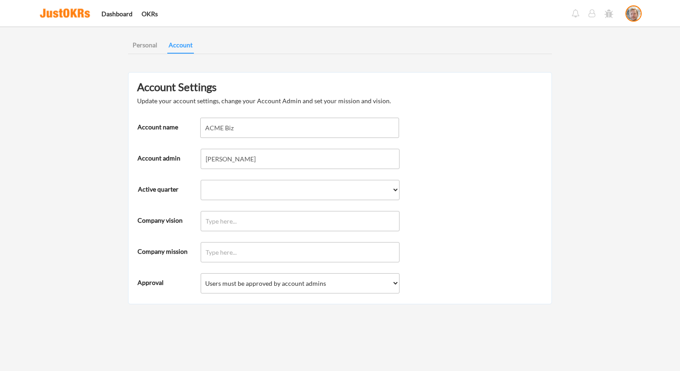
select select ""1348695171700984260__LOOKUP__1758695999270x767437686915482200""
click at [306, 186] on select "Choose active quarter... Demo Quarter" at bounding box center [300, 190] width 199 height 20
click at [380, 280] on select "Users must be approved by account admins Allow new users from same domain to jo…" at bounding box center [300, 283] width 199 height 20
click at [274, 225] on input "input" at bounding box center [300, 221] width 199 height 20
type input "be great!"
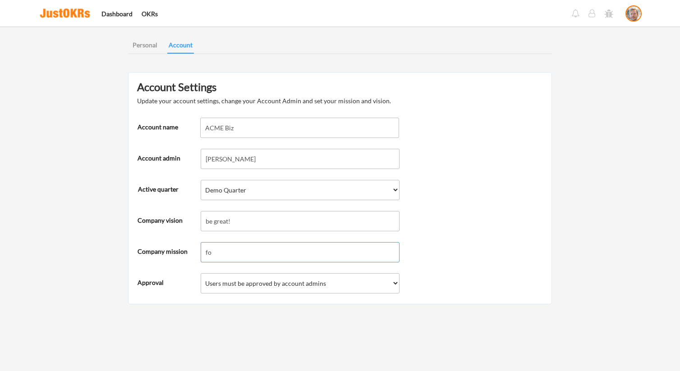
type input "f"
type input "do great things"
click at [508, 144] on div "Account Settings Update your account settings, change your Account Admin and se…" at bounding box center [340, 188] width 424 height 232
click at [143, 44] on button "Personal" at bounding box center [145, 45] width 27 height 16
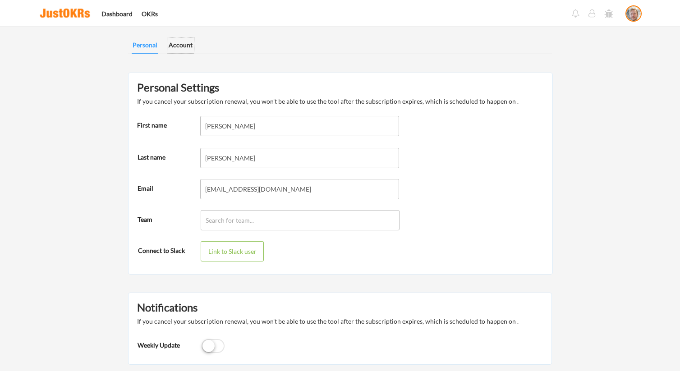
click at [188, 46] on button "Account" at bounding box center [180, 45] width 27 height 16
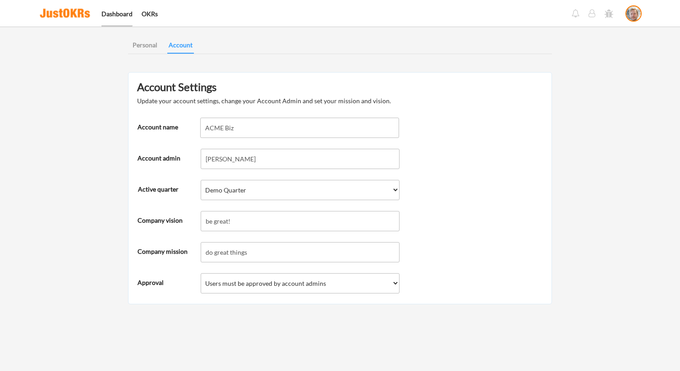
click at [125, 16] on div "Dashboard" at bounding box center [116, 14] width 31 height 6
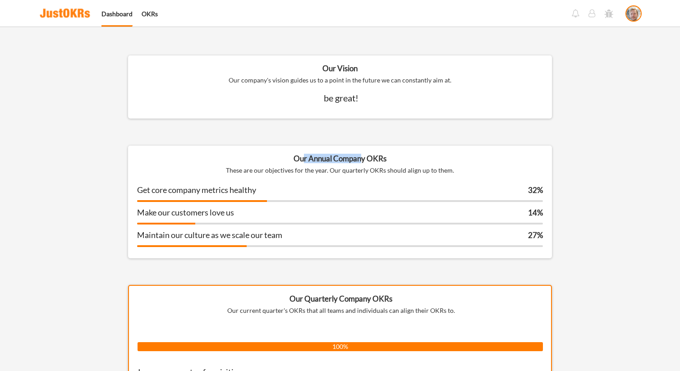
drag, startPoint x: 305, startPoint y: 155, endPoint x: 360, endPoint y: 158, distance: 55.6
click at [360, 158] on div "Our Annual Company OKRs" at bounding box center [340, 159] width 406 height 8
click at [362, 162] on div "Our Annual Company OKRs" at bounding box center [340, 159] width 406 height 8
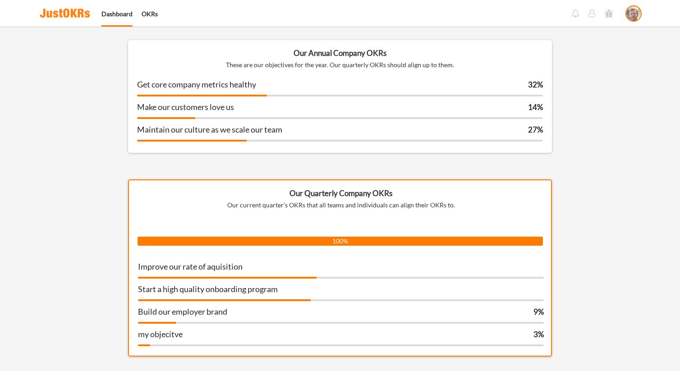
scroll to position [116, 0]
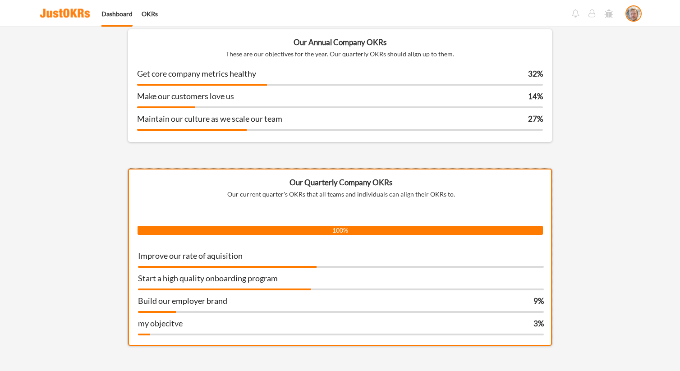
click at [328, 189] on div "Our Quarterly Company OKRs Our current quarter's OKRs that all teams and indivi…" at bounding box center [341, 185] width 424 height 31
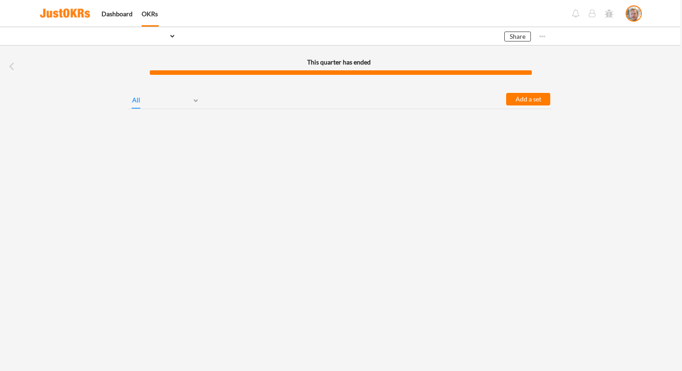
select select ""1348695171700984260__LOOKUP__1758695999270x767437686915482200""
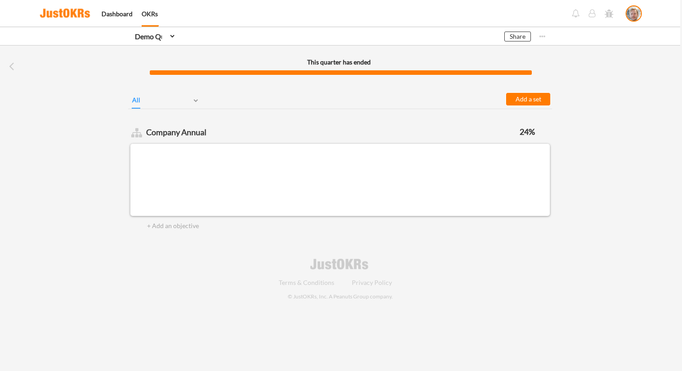
select select ""PLACEHOLDER_1427118222253""
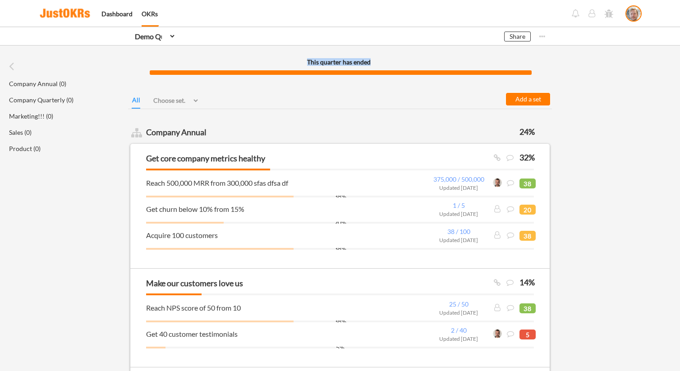
drag, startPoint x: 304, startPoint y: 64, endPoint x: 357, endPoint y: 66, distance: 53.3
click at [355, 67] on div "This quarter has ended" at bounding box center [338, 62] width 180 height 9
click at [361, 65] on div "This quarter has ended" at bounding box center [338, 62] width 180 height 6
drag, startPoint x: 367, startPoint y: 64, endPoint x: 333, endPoint y: 63, distance: 34.3
click at [334, 63] on div "This quarter has ended" at bounding box center [338, 62] width 180 height 6
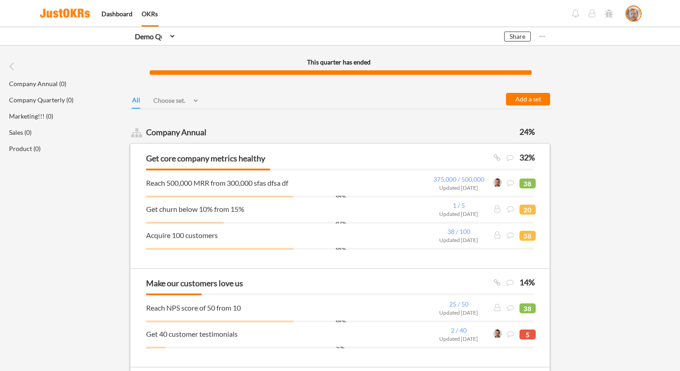
click at [332, 63] on div "This quarter has ended" at bounding box center [338, 62] width 180 height 6
drag, startPoint x: 315, startPoint y: 60, endPoint x: 372, endPoint y: 63, distance: 56.5
click at [369, 63] on div "This quarter has ended" at bounding box center [338, 62] width 180 height 6
click at [372, 63] on div "This quarter has ended" at bounding box center [338, 62] width 180 height 6
drag, startPoint x: 362, startPoint y: 60, endPoint x: 335, endPoint y: 60, distance: 27.1
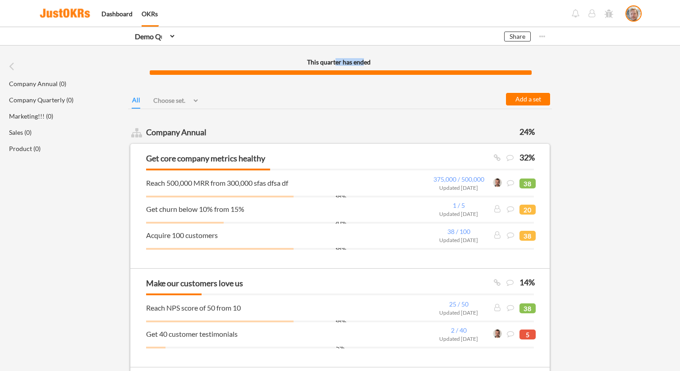
click at [335, 60] on div "This quarter has ended" at bounding box center [338, 62] width 180 height 6
drag, startPoint x: 322, startPoint y: 60, endPoint x: 354, endPoint y: 62, distance: 32.1
click at [345, 61] on div "This quarter has ended" at bounding box center [338, 62] width 180 height 6
click at [356, 63] on div "This quarter has ended" at bounding box center [338, 62] width 180 height 6
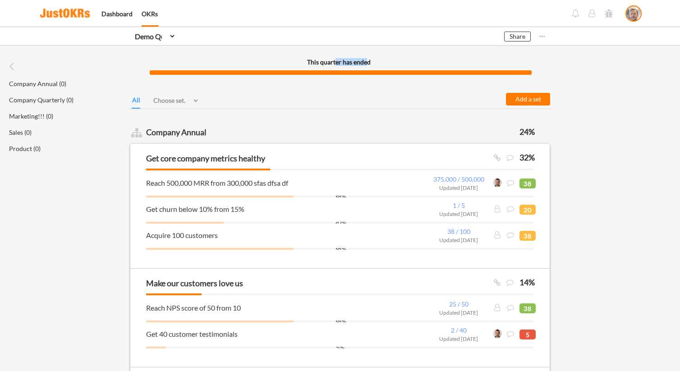
drag, startPoint x: 364, startPoint y: 64, endPoint x: 323, endPoint y: 62, distance: 41.1
click at [334, 62] on div "This quarter has ended" at bounding box center [338, 62] width 180 height 6
drag, startPoint x: 320, startPoint y: 62, endPoint x: 352, endPoint y: 62, distance: 32.0
click at [348, 62] on div "This quarter has ended" at bounding box center [338, 62] width 180 height 6
click at [354, 63] on div "This quarter has ended" at bounding box center [338, 62] width 180 height 6
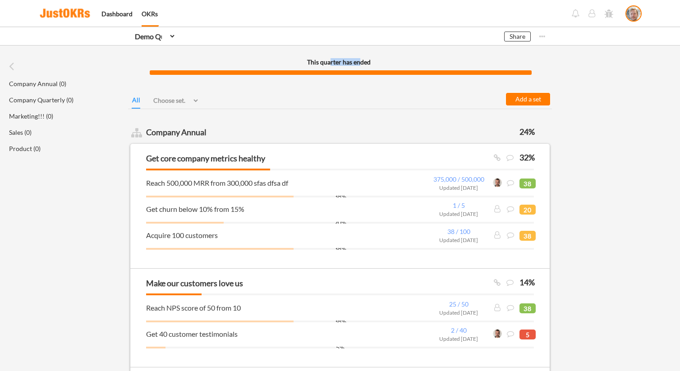
drag, startPoint x: 358, startPoint y: 63, endPoint x: 322, endPoint y: 62, distance: 35.6
click at [331, 62] on div "This quarter has ended" at bounding box center [338, 62] width 180 height 6
click at [322, 62] on div "This quarter has ended" at bounding box center [338, 62] width 180 height 6
drag, startPoint x: 321, startPoint y: 63, endPoint x: 353, endPoint y: 64, distance: 31.6
click at [349, 64] on div "This quarter has ended" at bounding box center [338, 62] width 180 height 6
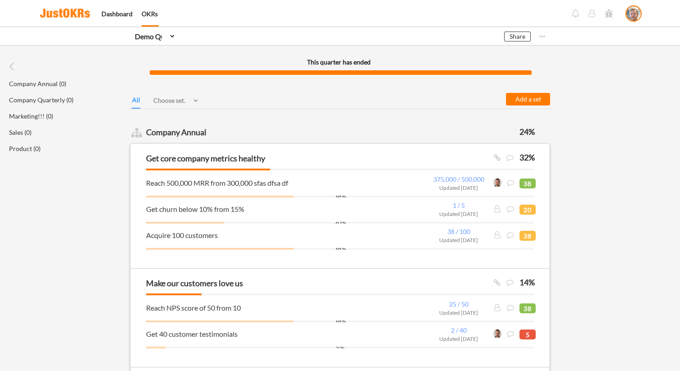
click at [370, 65] on div "This quarter has ended" at bounding box center [338, 62] width 180 height 6
drag, startPoint x: 358, startPoint y: 64, endPoint x: 332, endPoint y: 63, distance: 25.7
click at [335, 63] on div "This quarter has ended" at bounding box center [338, 62] width 180 height 6
click at [330, 64] on div "This quarter has ended" at bounding box center [338, 62] width 180 height 6
drag, startPoint x: 317, startPoint y: 63, endPoint x: 357, endPoint y: 63, distance: 40.1
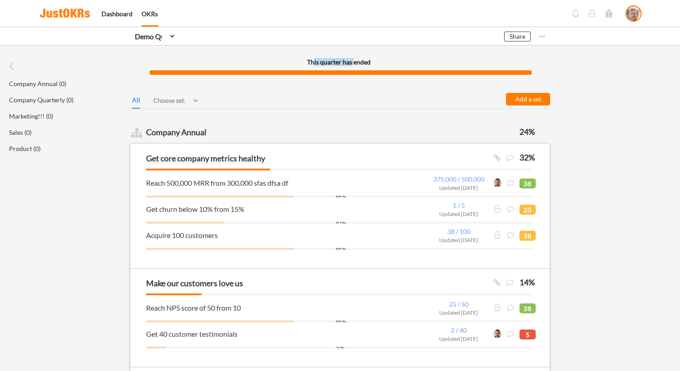
click at [354, 63] on div "This quarter has ended" at bounding box center [338, 62] width 180 height 6
drag, startPoint x: 358, startPoint y: 63, endPoint x: 363, endPoint y: 63, distance: 5.0
click at [358, 63] on div "This quarter has ended" at bounding box center [338, 62] width 180 height 6
drag, startPoint x: 363, startPoint y: 63, endPoint x: 323, endPoint y: 63, distance: 39.7
click at [324, 63] on div "This quarter has ended" at bounding box center [338, 62] width 180 height 6
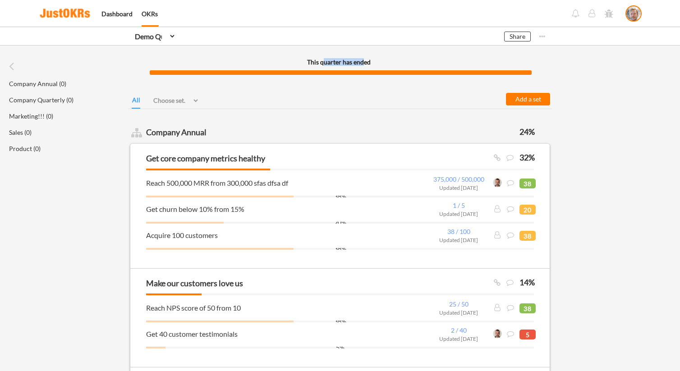
click at [323, 63] on div "This quarter has ended" at bounding box center [338, 62] width 180 height 6
click at [120, 18] on link "Dashboard" at bounding box center [116, 19] width 31 height 16
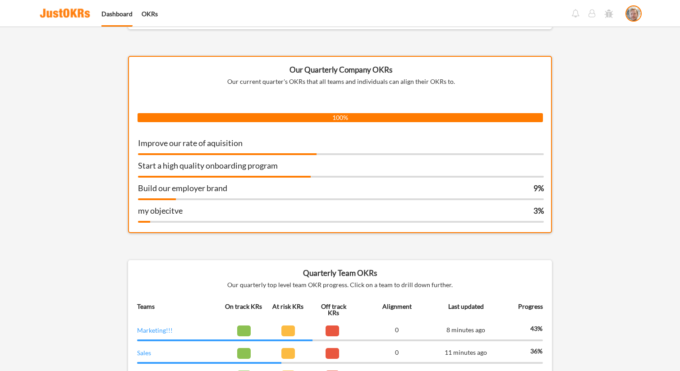
scroll to position [229, 0]
click at [347, 115] on div "100%" at bounding box center [340, 118] width 402 height 9
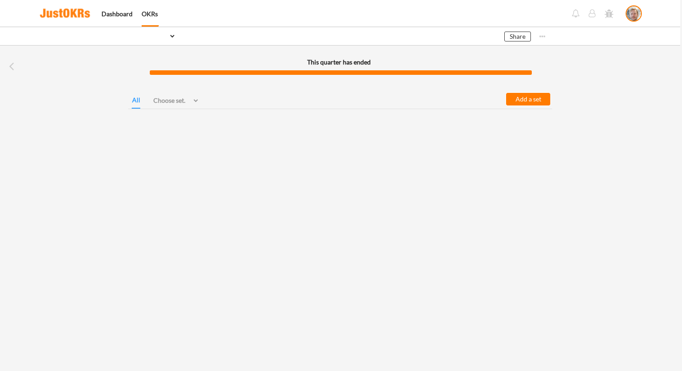
select select ""1348695171700984260__LOOKUP__1758695999270x767437686915482200""
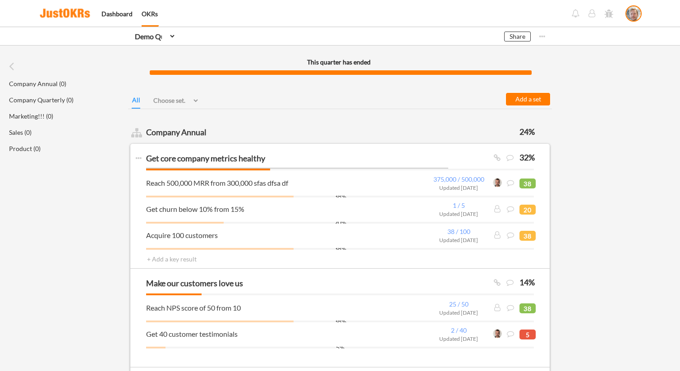
drag, startPoint x: 261, startPoint y: 167, endPoint x: 290, endPoint y: 168, distance: 29.3
click at [287, 168] on input "input" at bounding box center [297, 158] width 302 height 20
click at [339, 198] on div "1 / 5 Updated [DATE] 20% 20%" at bounding box center [339, 211] width 419 height 26
click at [340, 197] on div "38%" at bounding box center [340, 197] width 388 height 2
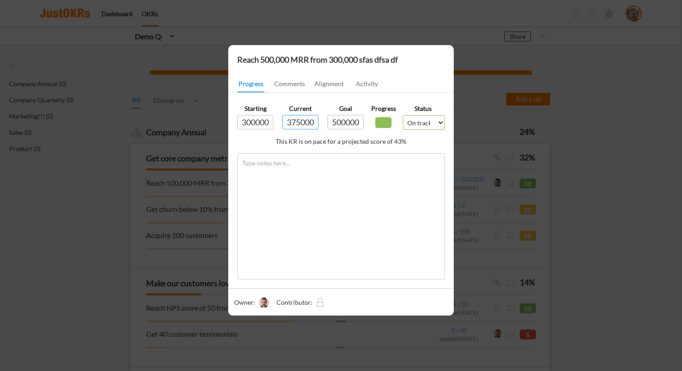
click at [437, 124] on select "Set status... On track At risk Off track Abandoned" at bounding box center [424, 122] width 42 height 14
select select ""at_risk""
click at [403, 115] on select "Set status... On track At risk Off track Abandoned" at bounding box center [424, 122] width 42 height 14
click at [362, 89] on button "Activity" at bounding box center [366, 84] width 29 height 16
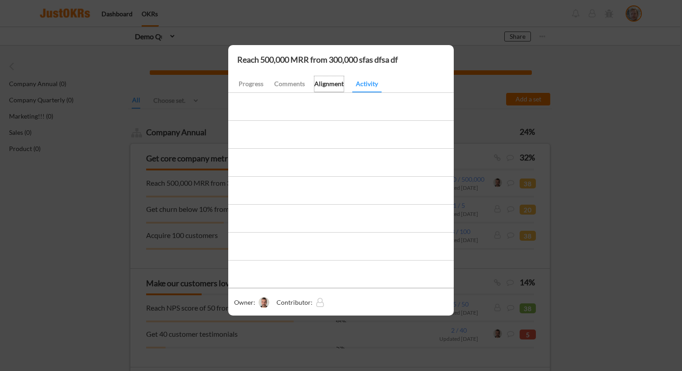
click at [318, 87] on button "Alignment" at bounding box center [328, 84] width 29 height 16
click at [282, 84] on button "Comments" at bounding box center [289, 84] width 33 height 16
click at [186, 113] on div at bounding box center [341, 185] width 682 height 371
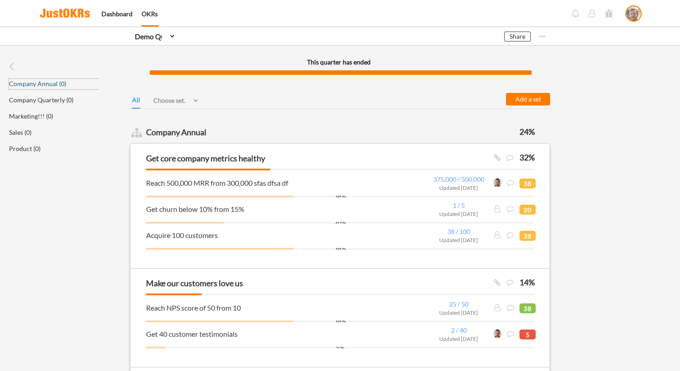
click at [42, 79] on div "Company Annual (0)" at bounding box center [54, 83] width 90 height 9
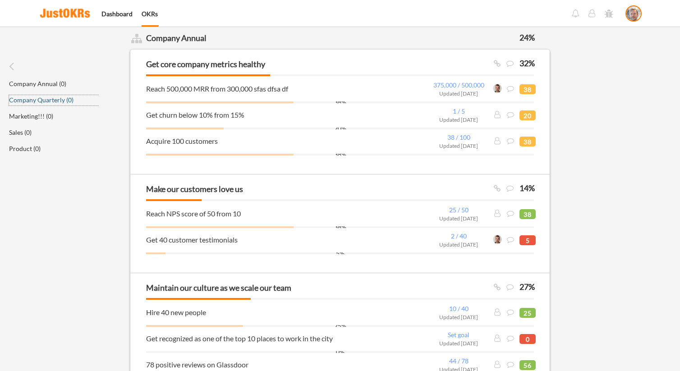
click at [39, 102] on div "Company Quarterly (0)" at bounding box center [54, 99] width 90 height 9
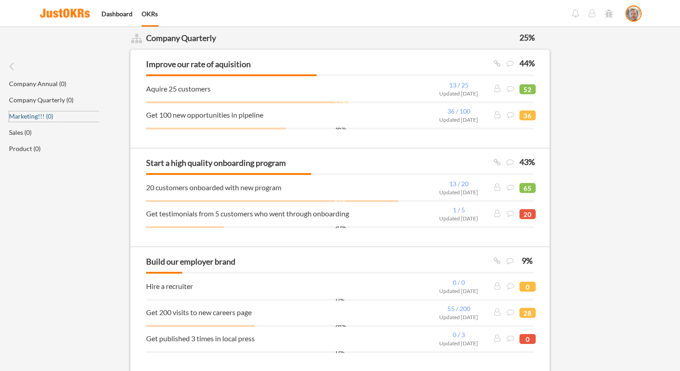
click at [32, 119] on div "Marketing!!! (0)" at bounding box center [54, 115] width 90 height 9
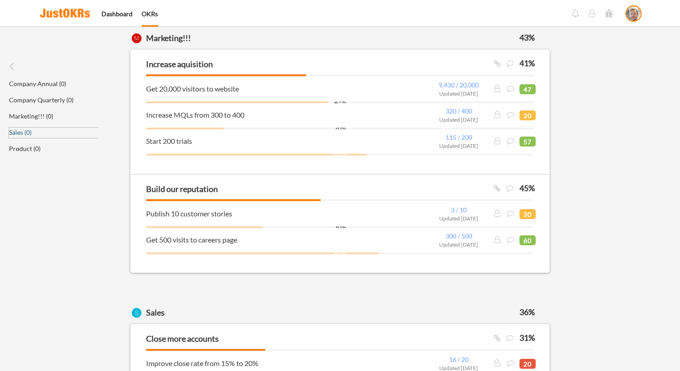
click at [22, 134] on div "Sales (0)" at bounding box center [54, 132] width 90 height 9
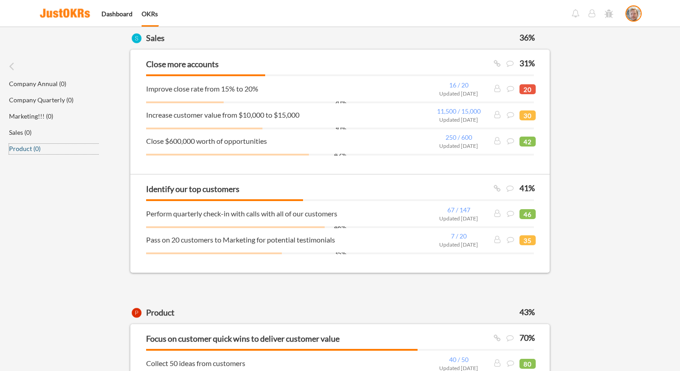
click at [20, 147] on div "Product (0)" at bounding box center [54, 148] width 90 height 9
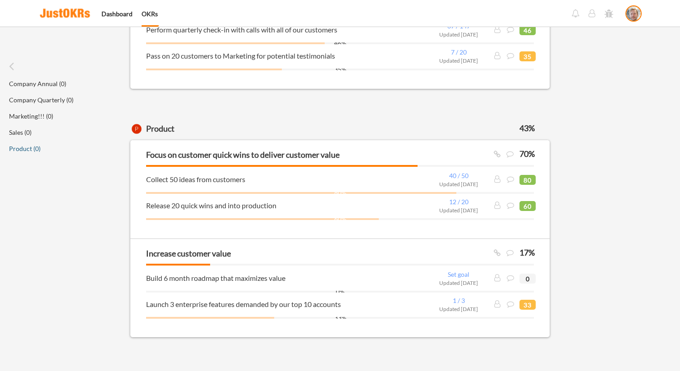
scroll to position [1477, 0]
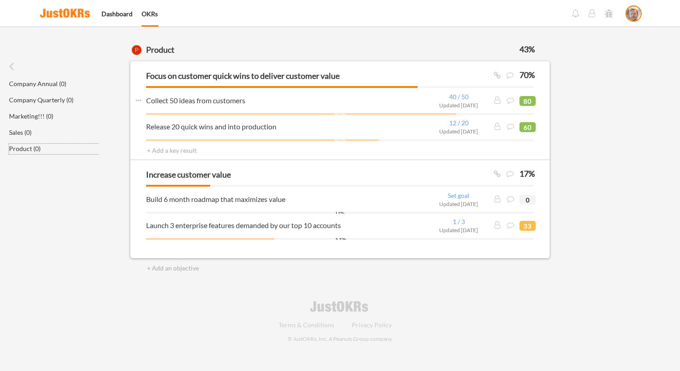
click at [525, 101] on input "input" at bounding box center [527, 101] width 16 height 10
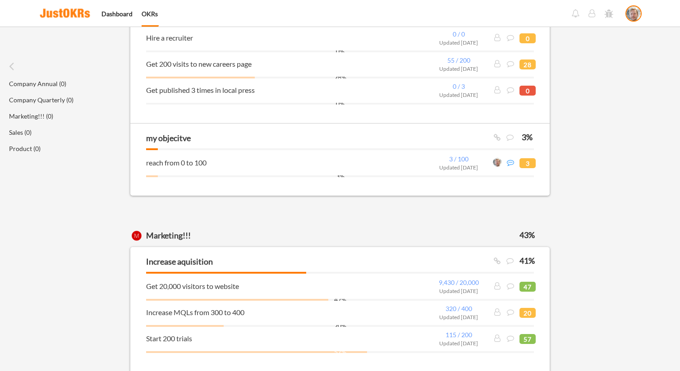
scroll to position [0, 0]
